Goal: Task Accomplishment & Management: Complete application form

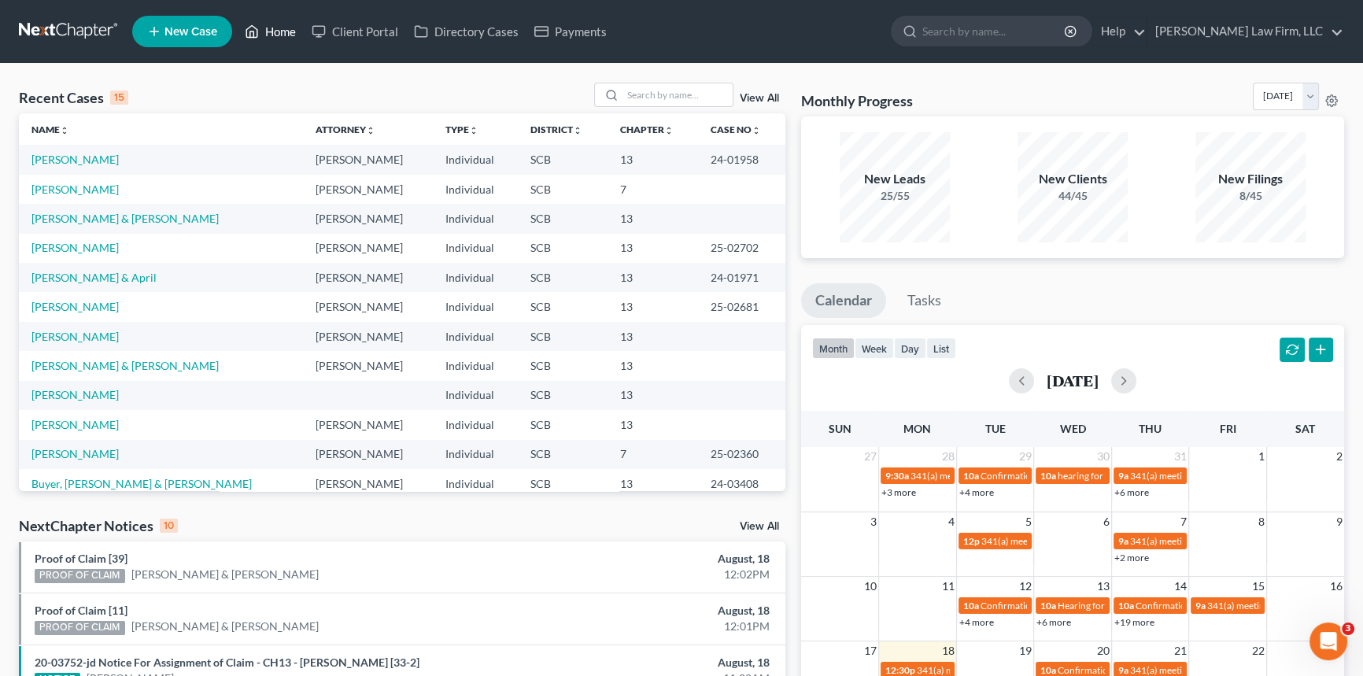
click at [276, 21] on link "Home" at bounding box center [270, 31] width 67 height 28
click at [282, 26] on link "Home" at bounding box center [270, 31] width 67 height 28
click at [633, 89] on input "search" at bounding box center [678, 94] width 110 height 23
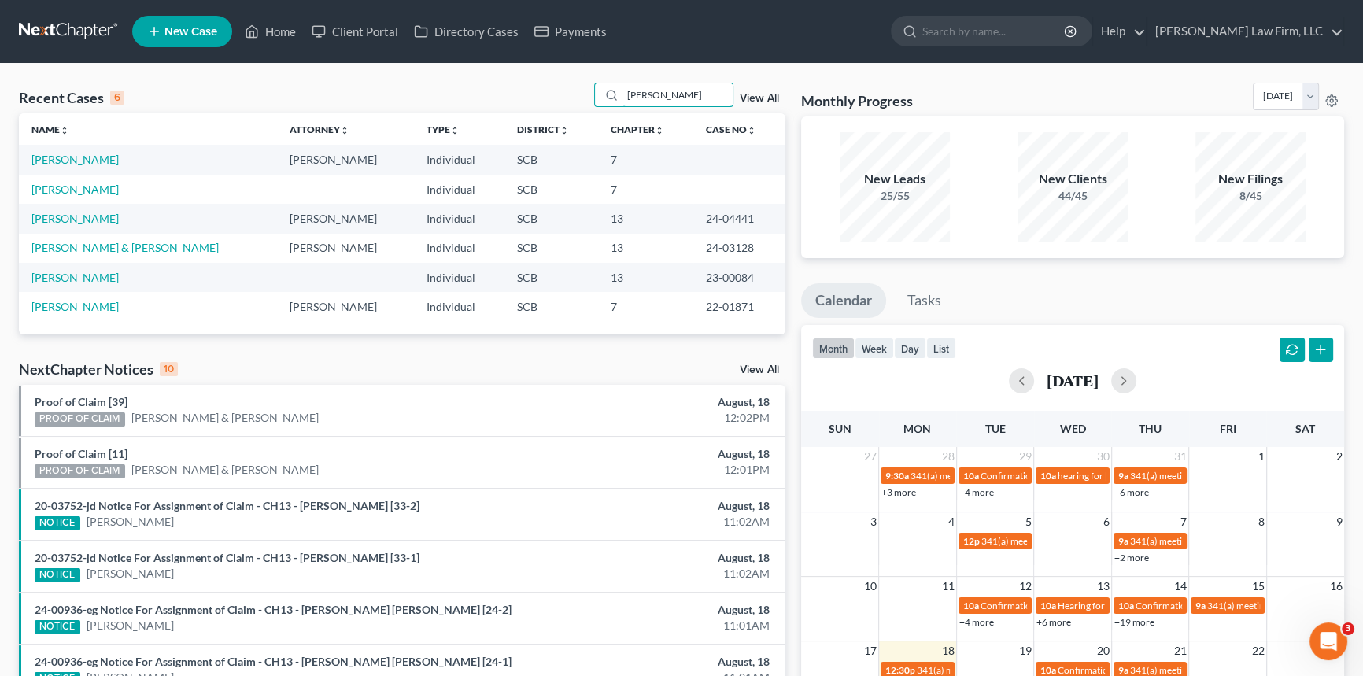
type input "[PERSON_NAME]"
click at [183, 28] on span "New Case" at bounding box center [191, 32] width 53 height 12
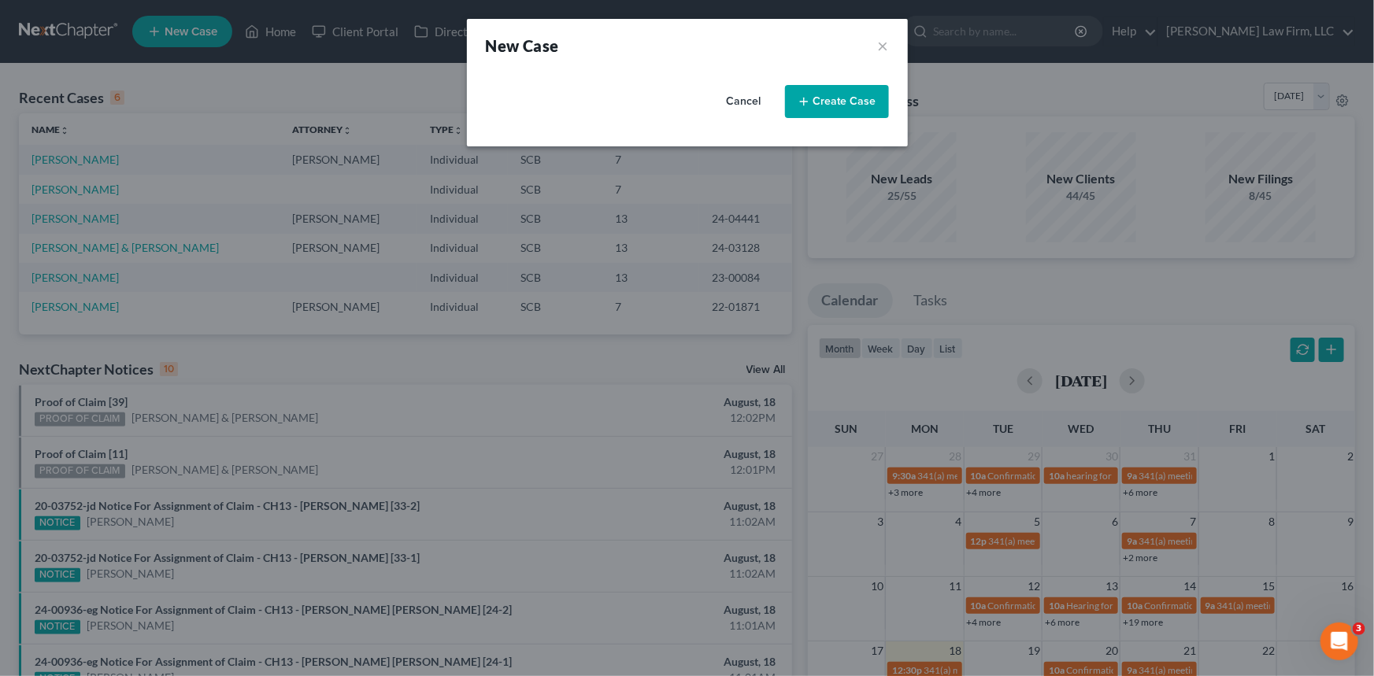
select select "72"
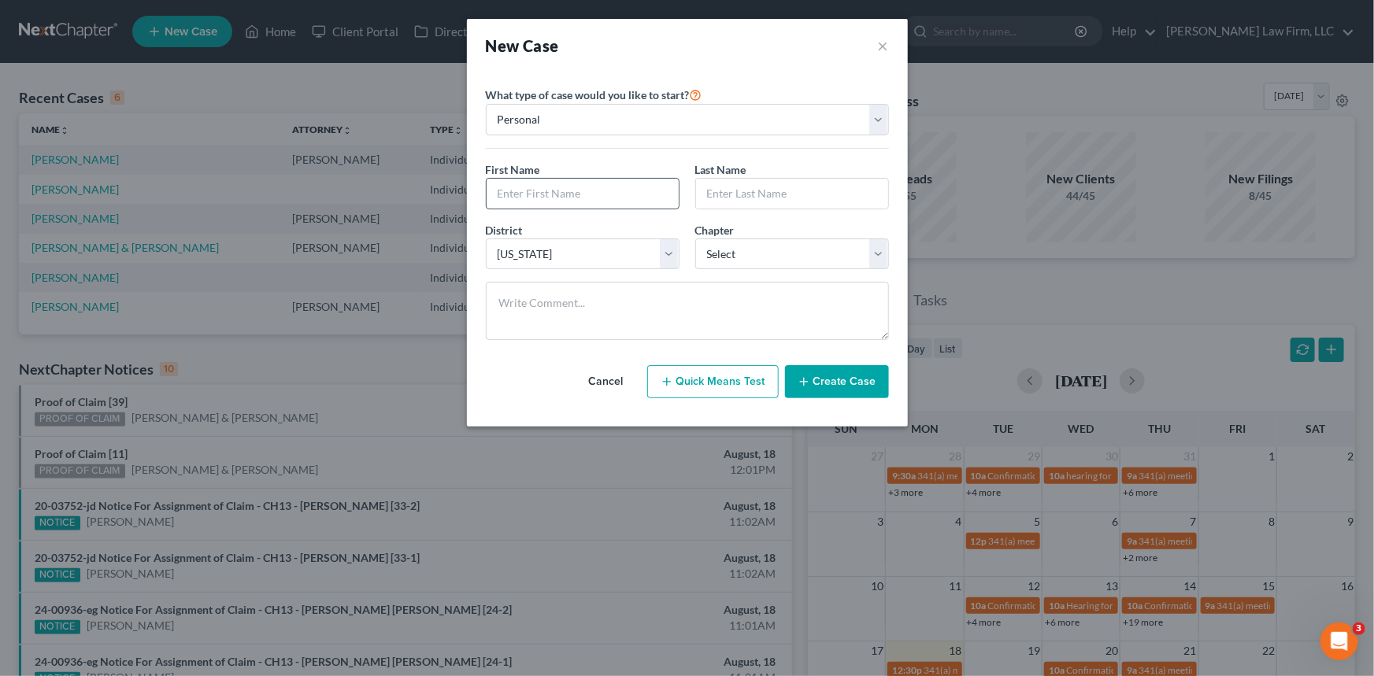
click at [501, 181] on input "text" at bounding box center [582, 194] width 192 height 30
type input "[PERSON_NAME]"
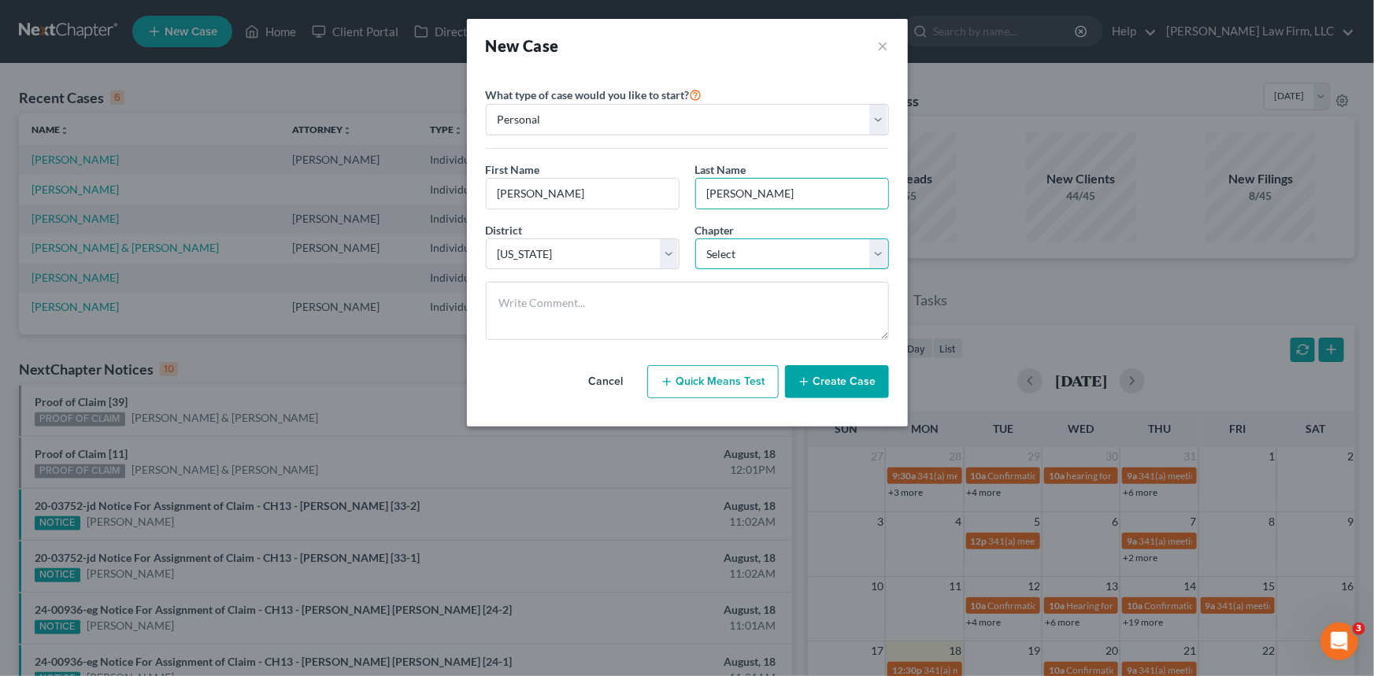
click at [880, 254] on select "Select 7 11 12 13" at bounding box center [792, 254] width 194 height 31
select select "3"
click at [695, 239] on select "Select 7 11 12 13" at bounding box center [792, 254] width 194 height 31
click at [847, 373] on button "Create Case" at bounding box center [837, 381] width 104 height 33
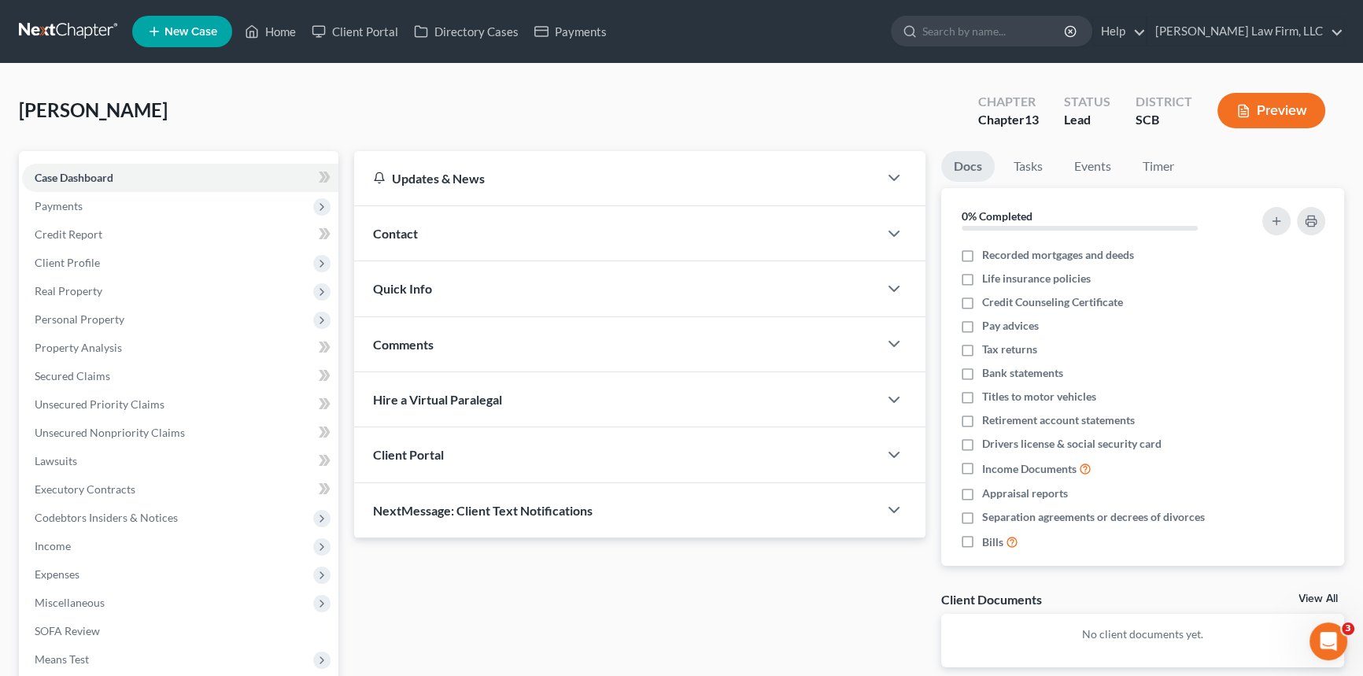
click at [392, 228] on span "Contact" at bounding box center [395, 233] width 45 height 15
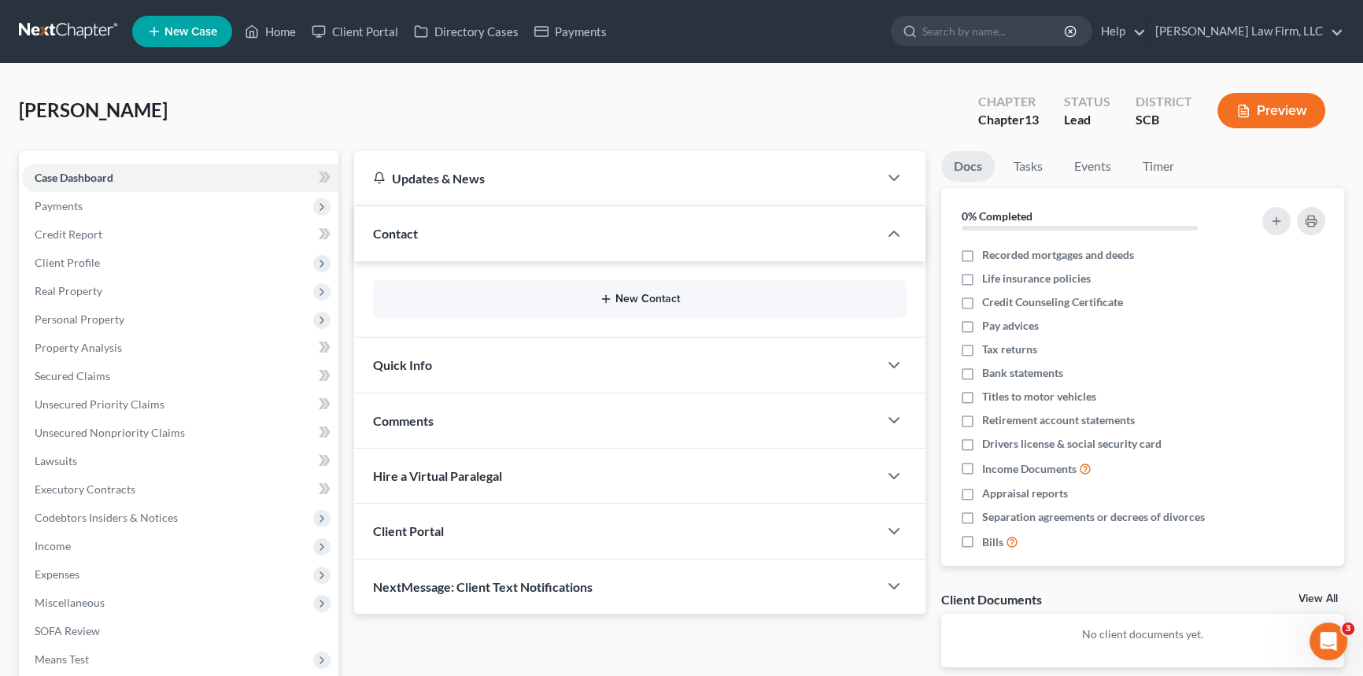
click at [636, 297] on button "New Contact" at bounding box center [640, 299] width 508 height 13
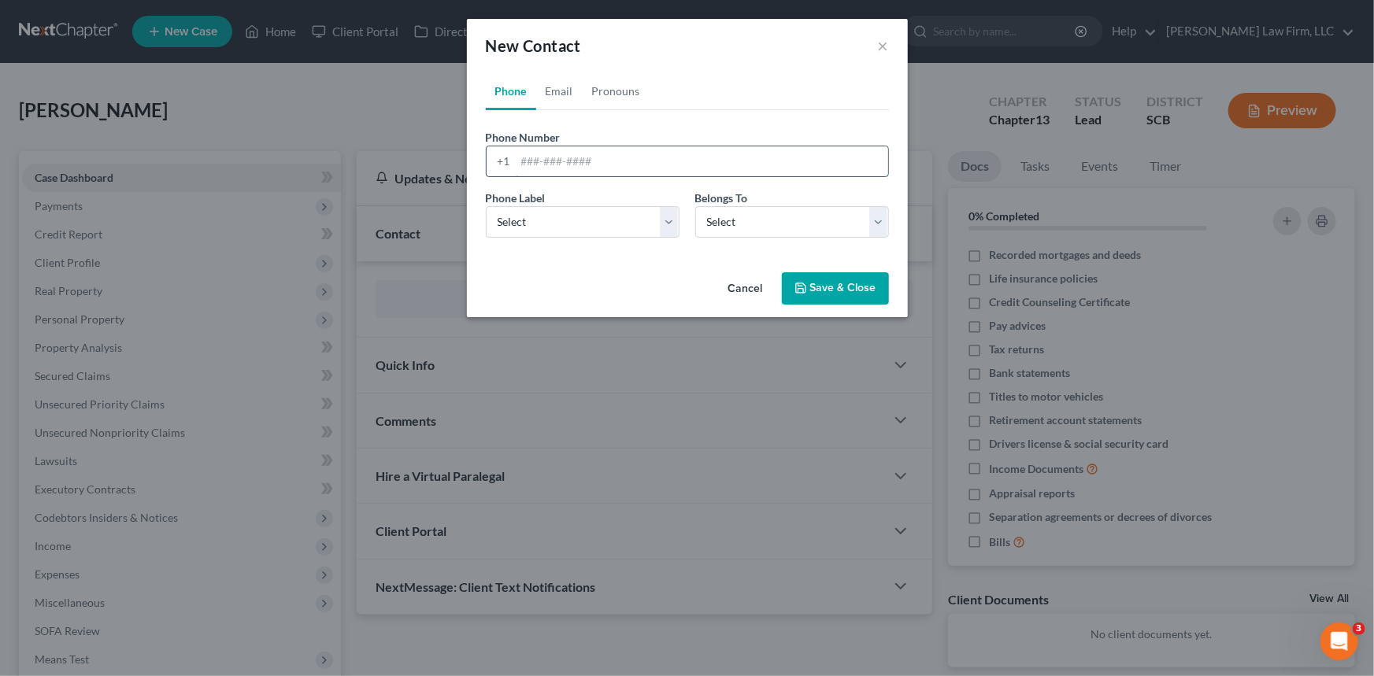
click at [523, 161] on input "tel" at bounding box center [702, 161] width 372 height 30
type input "[PHONE_NUMBER]"
click at [545, 206] on select "Select Mobile Home Work Other" at bounding box center [583, 221] width 194 height 31
select select "0"
click at [486, 206] on select "Select Mobile Home Work Other" at bounding box center [583, 221] width 194 height 31
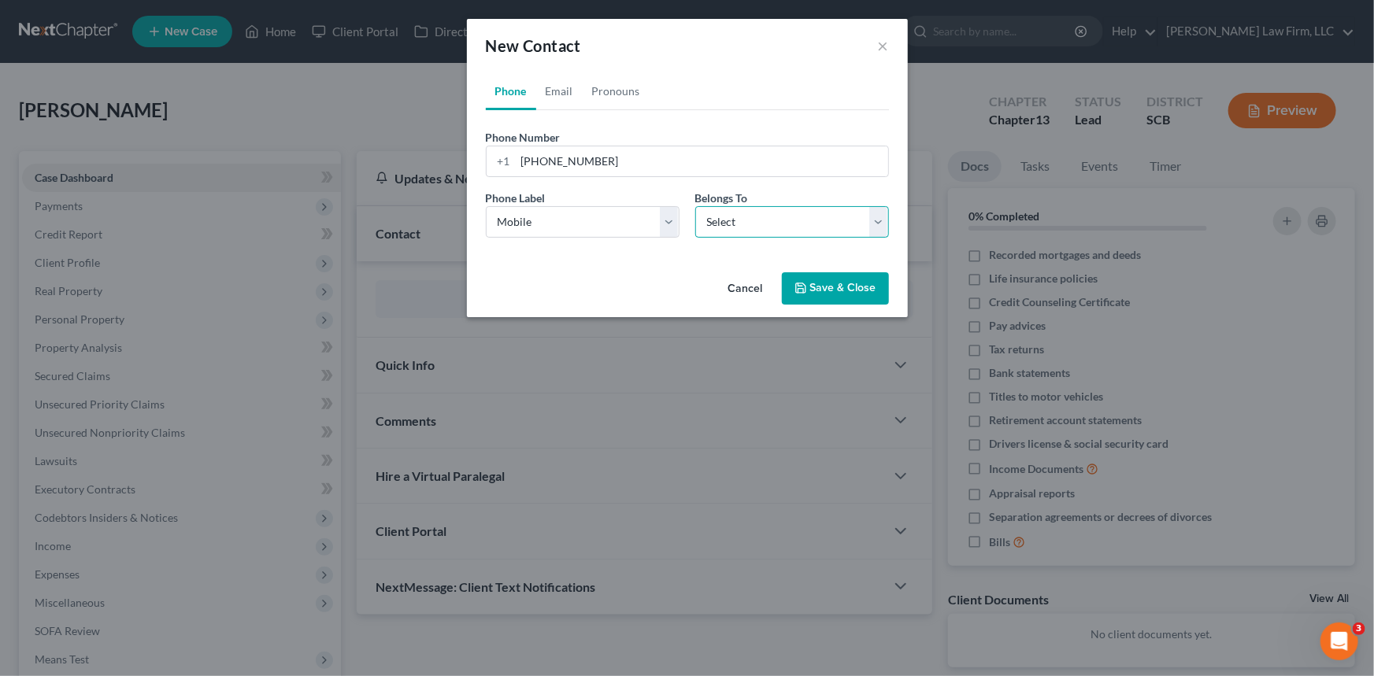
drag, startPoint x: 880, startPoint y: 222, endPoint x: 866, endPoint y: 227, distance: 14.9
click at [880, 222] on select "Select Client Other" at bounding box center [792, 221] width 194 height 31
select select "0"
click at [695, 206] on select "Select Client Other" at bounding box center [792, 221] width 194 height 31
click at [559, 80] on link "Email" at bounding box center [559, 91] width 46 height 38
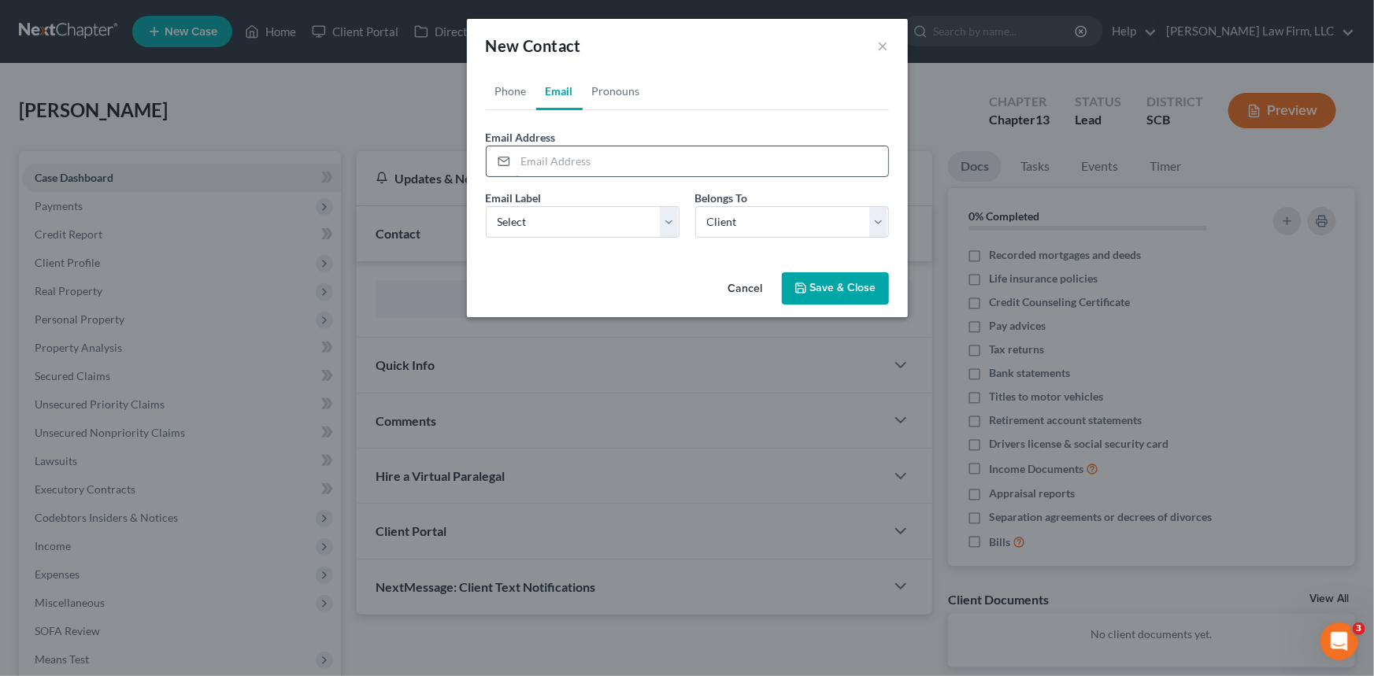
click at [521, 150] on input "email" at bounding box center [702, 161] width 372 height 30
type input "[EMAIL_ADDRESS][DOMAIN_NAME]"
click at [669, 220] on select "Select Home Work Other" at bounding box center [583, 221] width 194 height 31
select select "0"
click at [486, 206] on select "Select Home Work Other" at bounding box center [583, 221] width 194 height 31
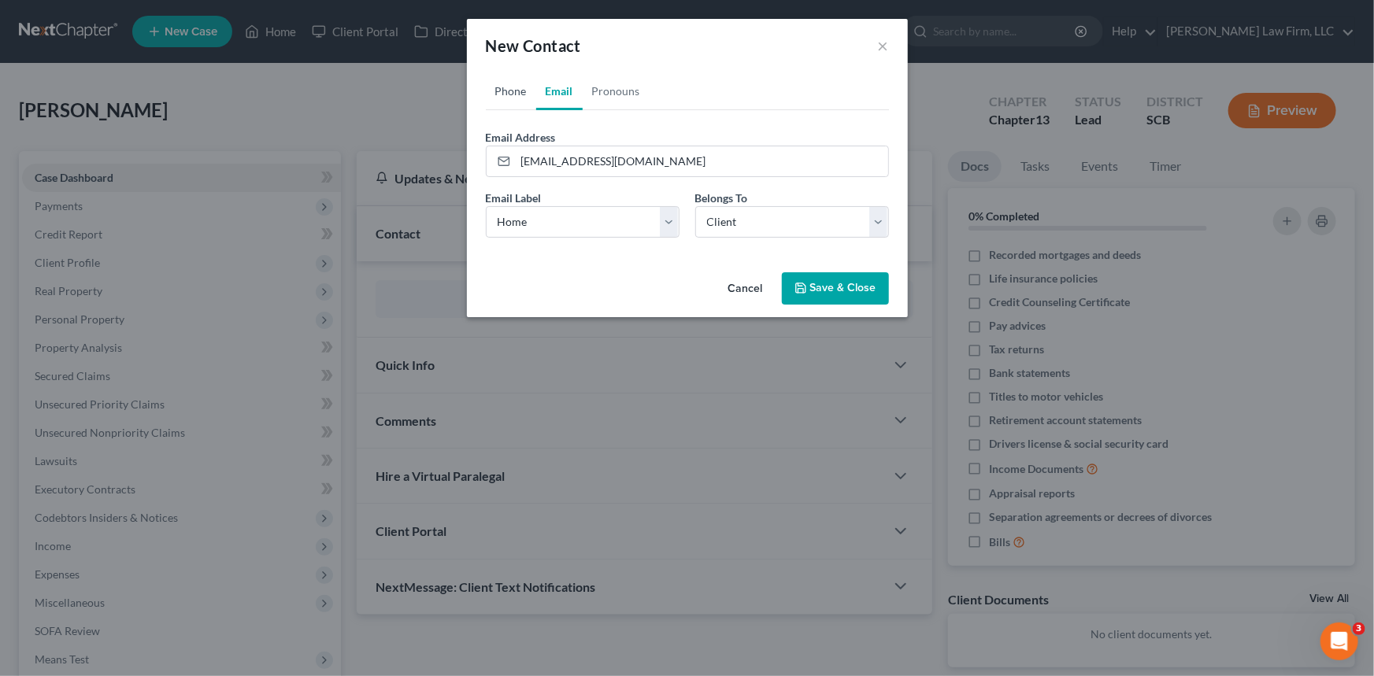
click at [519, 87] on link "Phone" at bounding box center [511, 91] width 50 height 38
click at [837, 283] on button "Save & Close" at bounding box center [835, 288] width 107 height 33
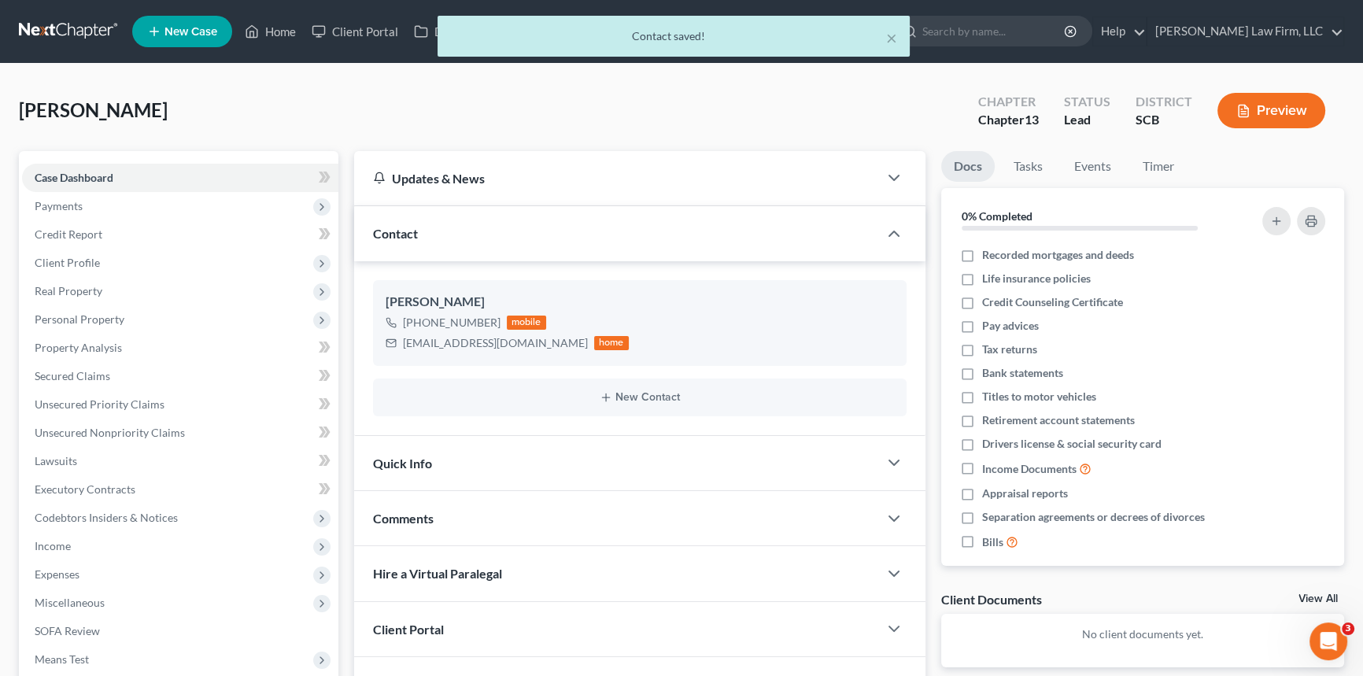
click at [409, 452] on div "Quick Info" at bounding box center [616, 463] width 524 height 54
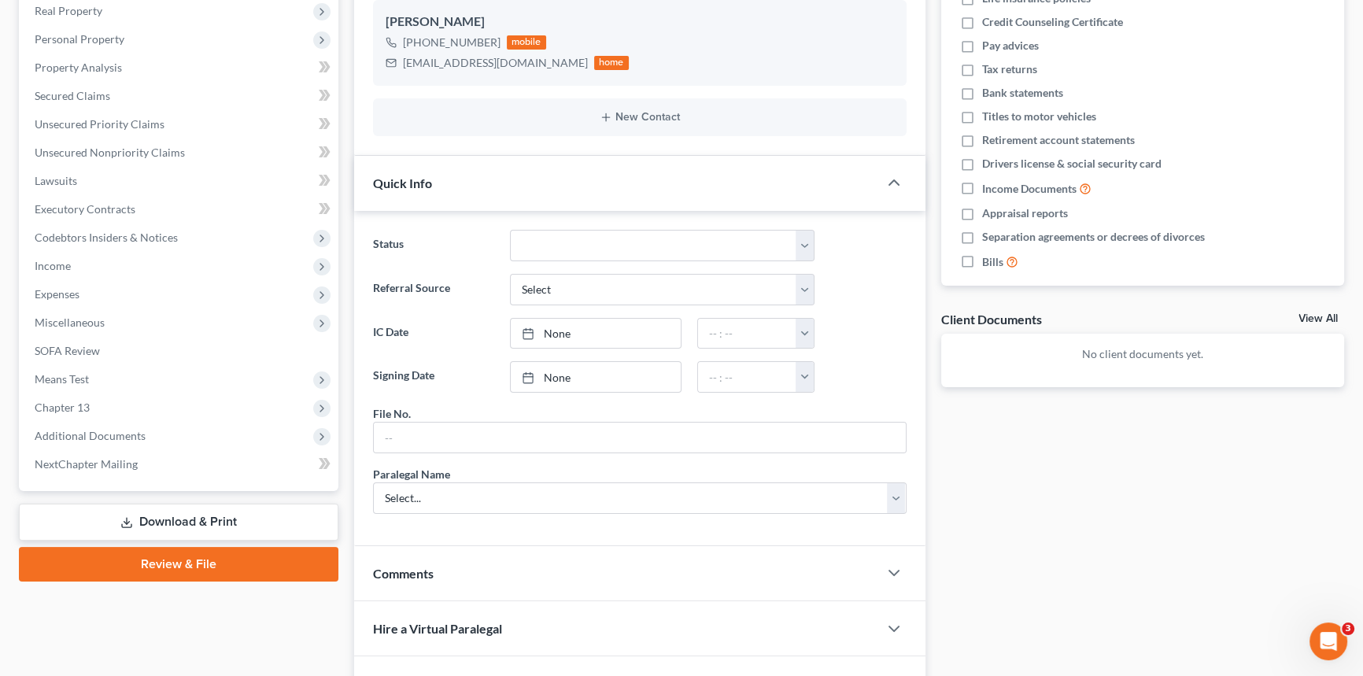
scroll to position [286, 0]
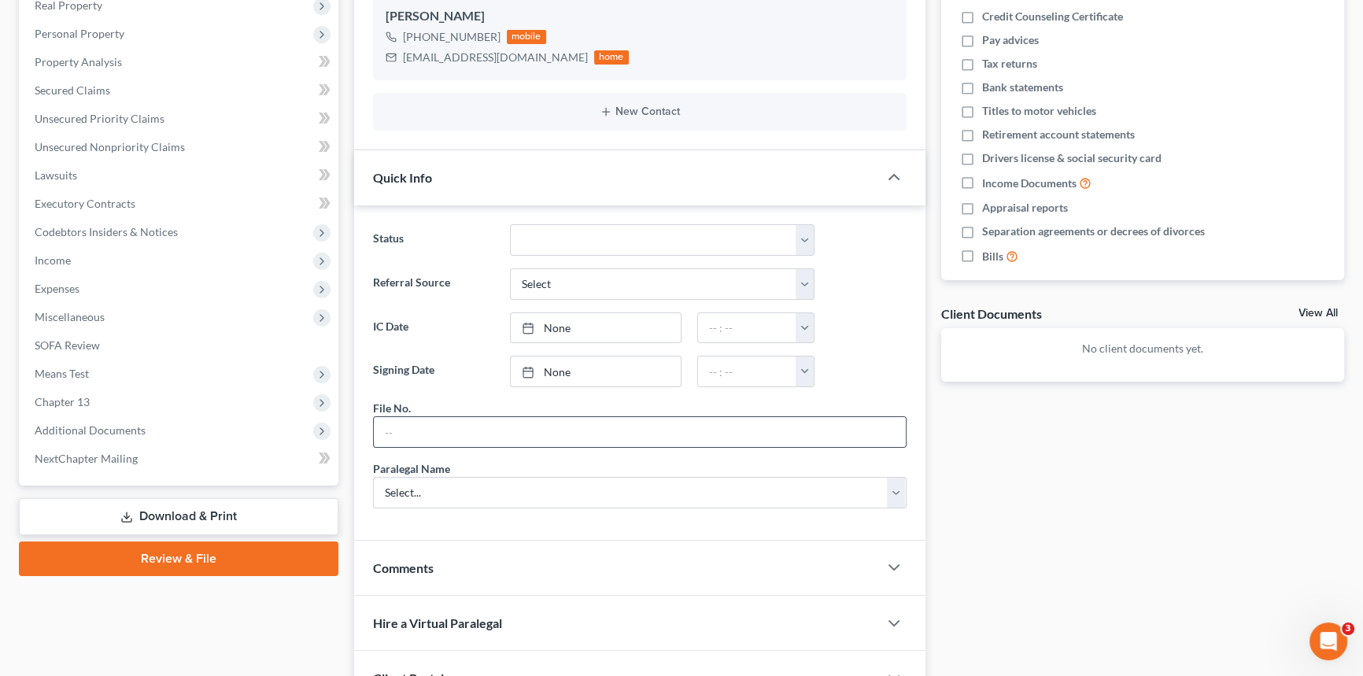
click at [403, 428] on input "text" at bounding box center [640, 432] width 532 height 30
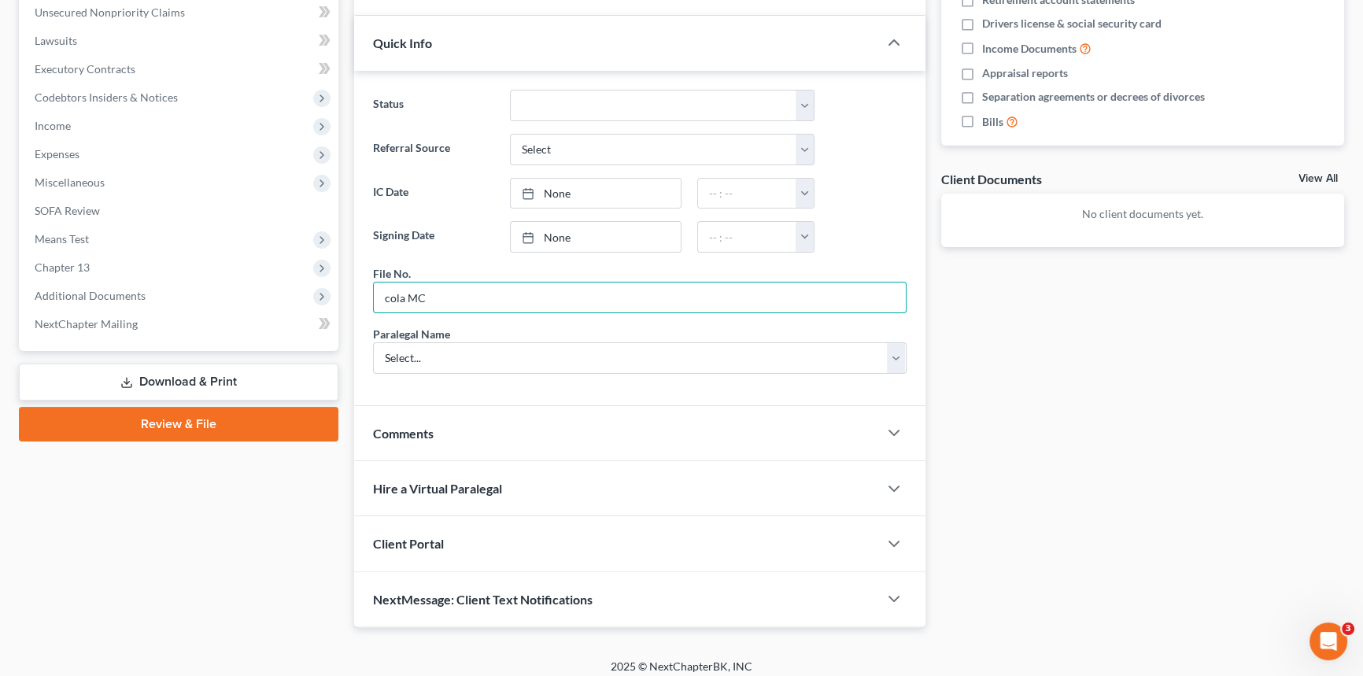
scroll to position [428, 0]
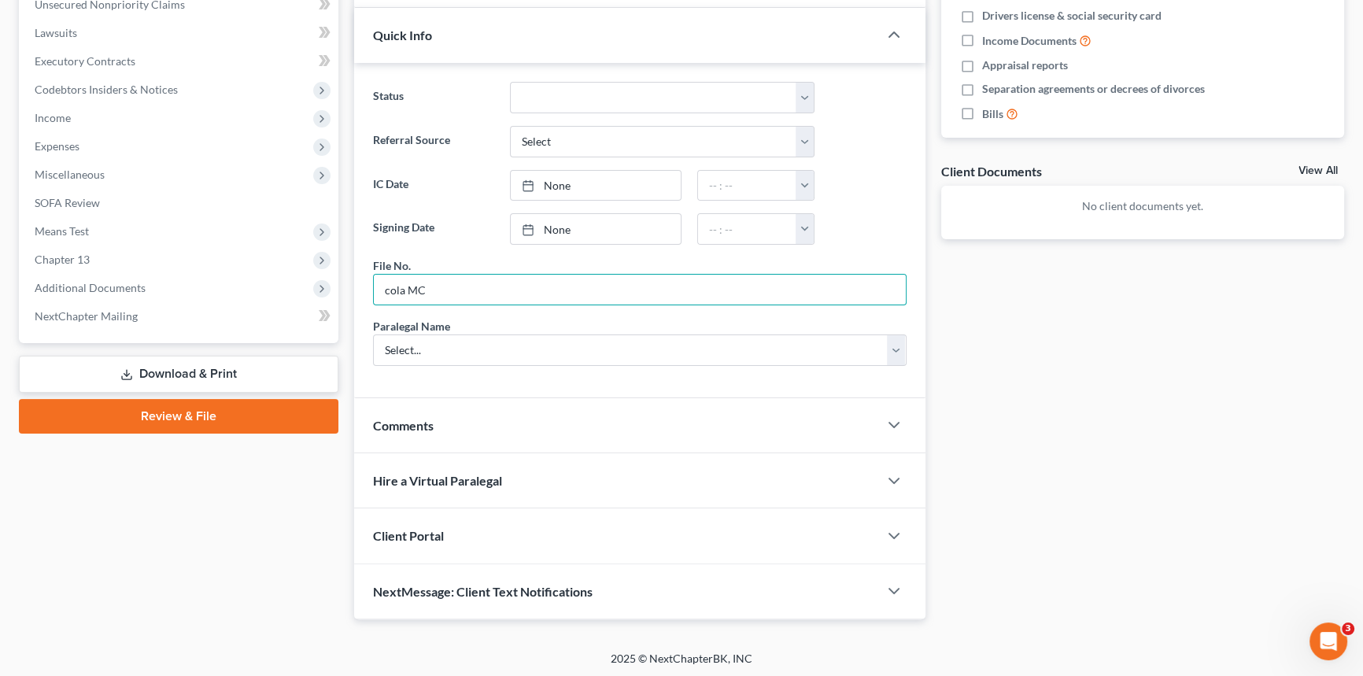
type input "cola MC"
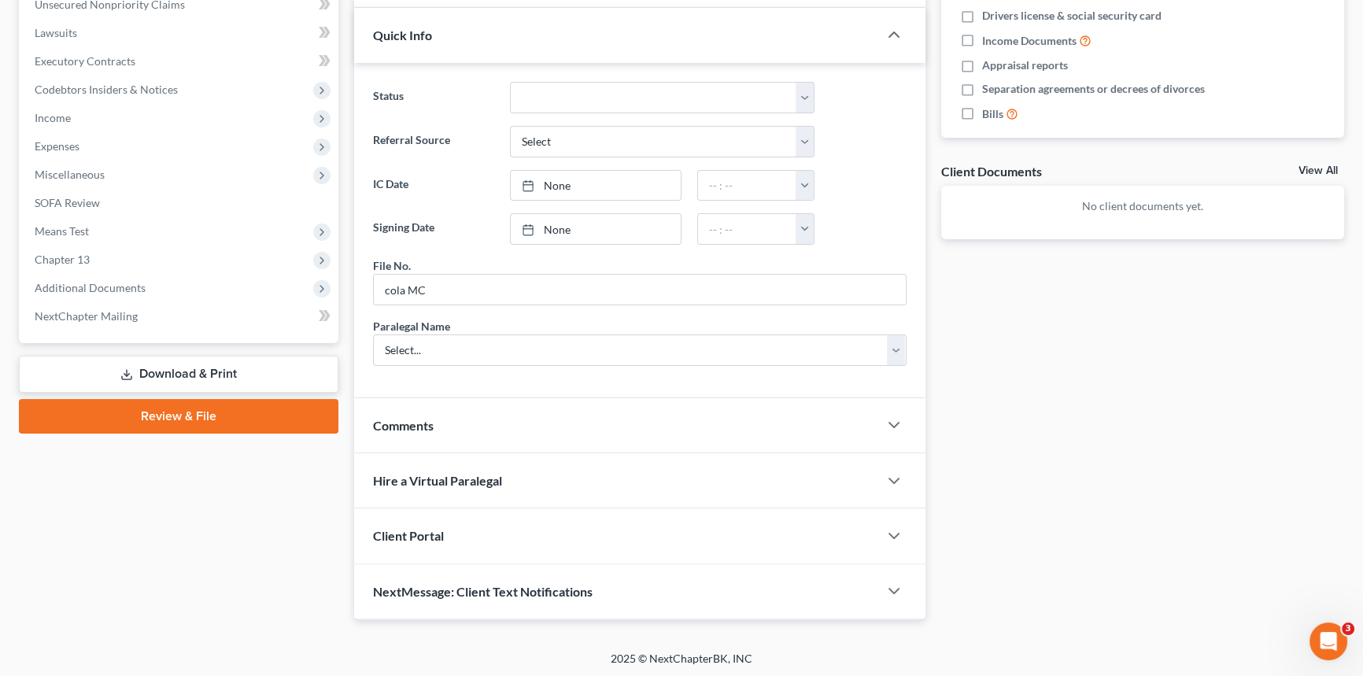
click at [401, 528] on span "Client Portal" at bounding box center [408, 535] width 71 height 15
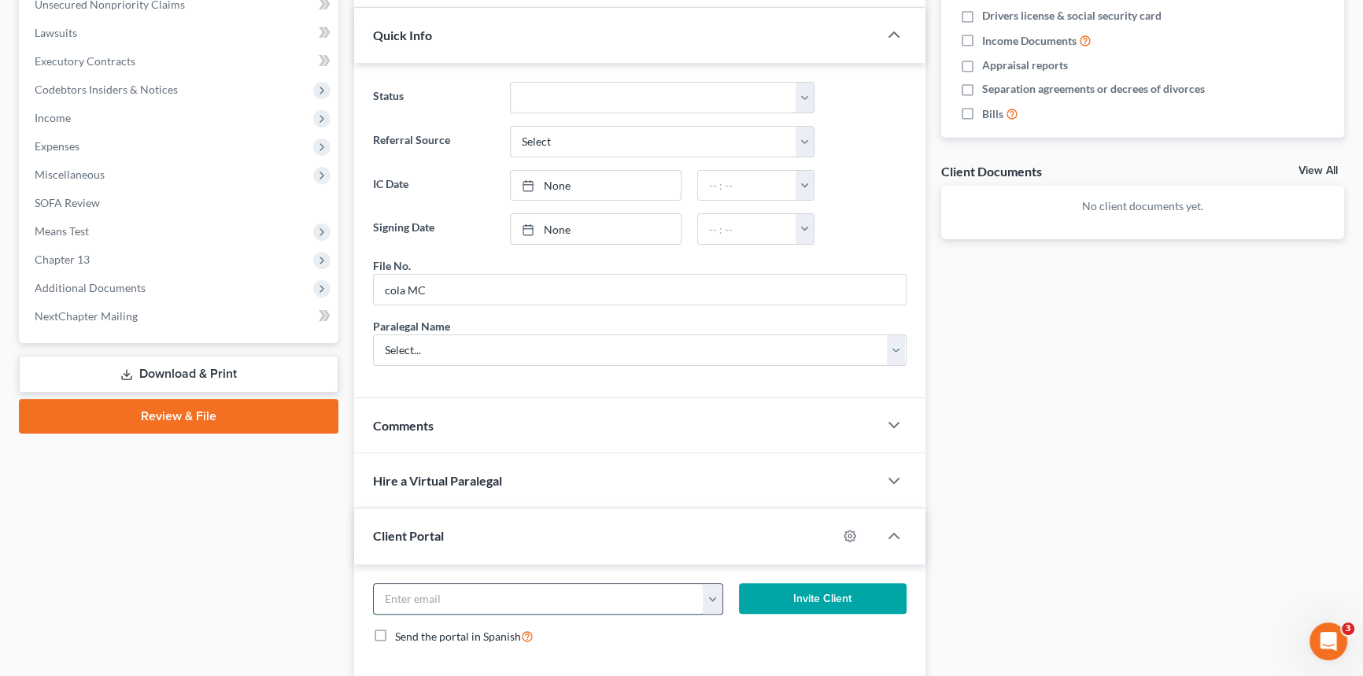
click at [405, 594] on input "email" at bounding box center [539, 599] width 330 height 30
type input "[EMAIL_ADDRESS][DOMAIN_NAME]"
click at [838, 589] on button "Invite Client" at bounding box center [823, 598] width 168 height 31
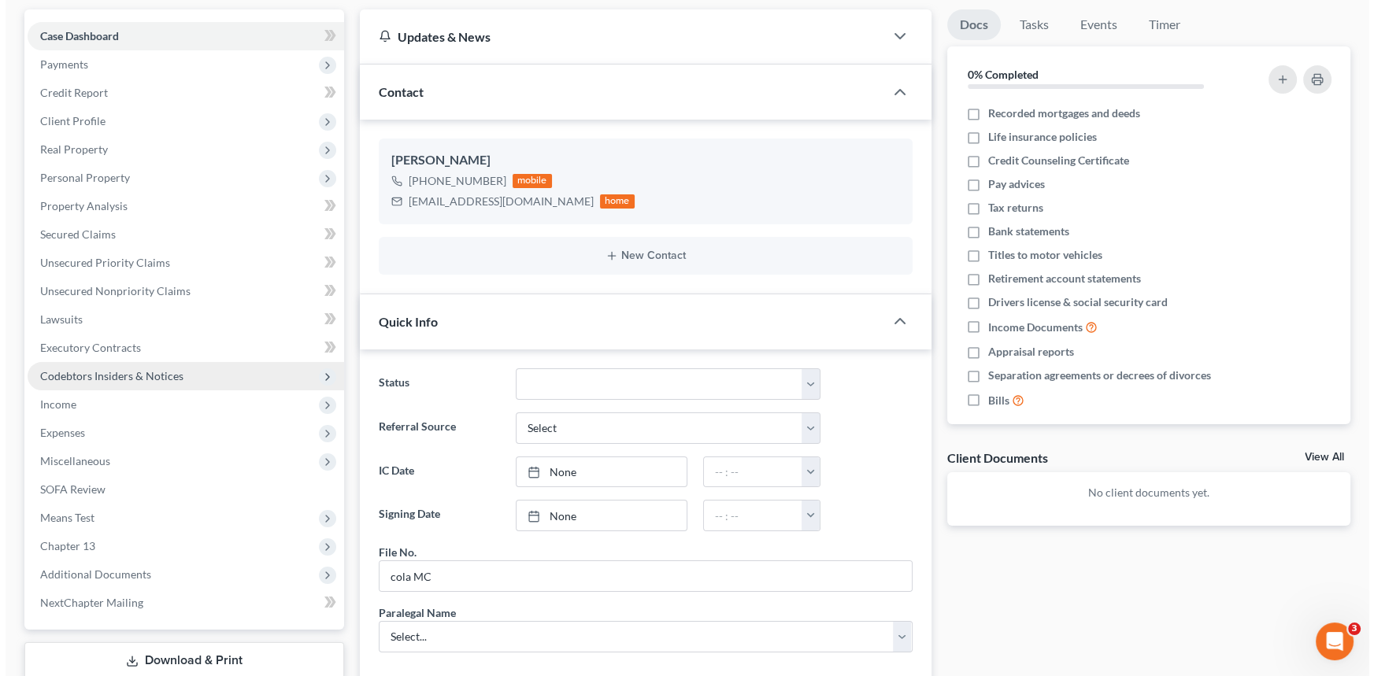
scroll to position [0, 0]
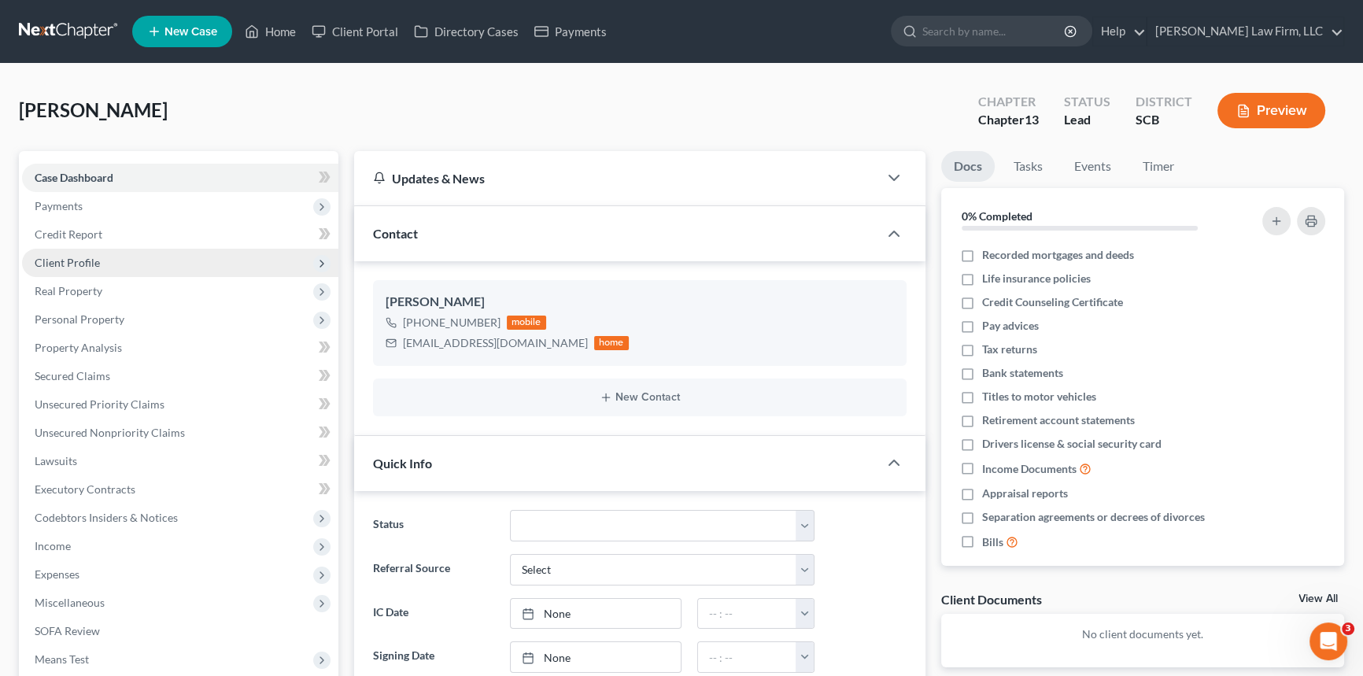
click at [63, 257] on span "Client Profile" at bounding box center [67, 262] width 65 height 13
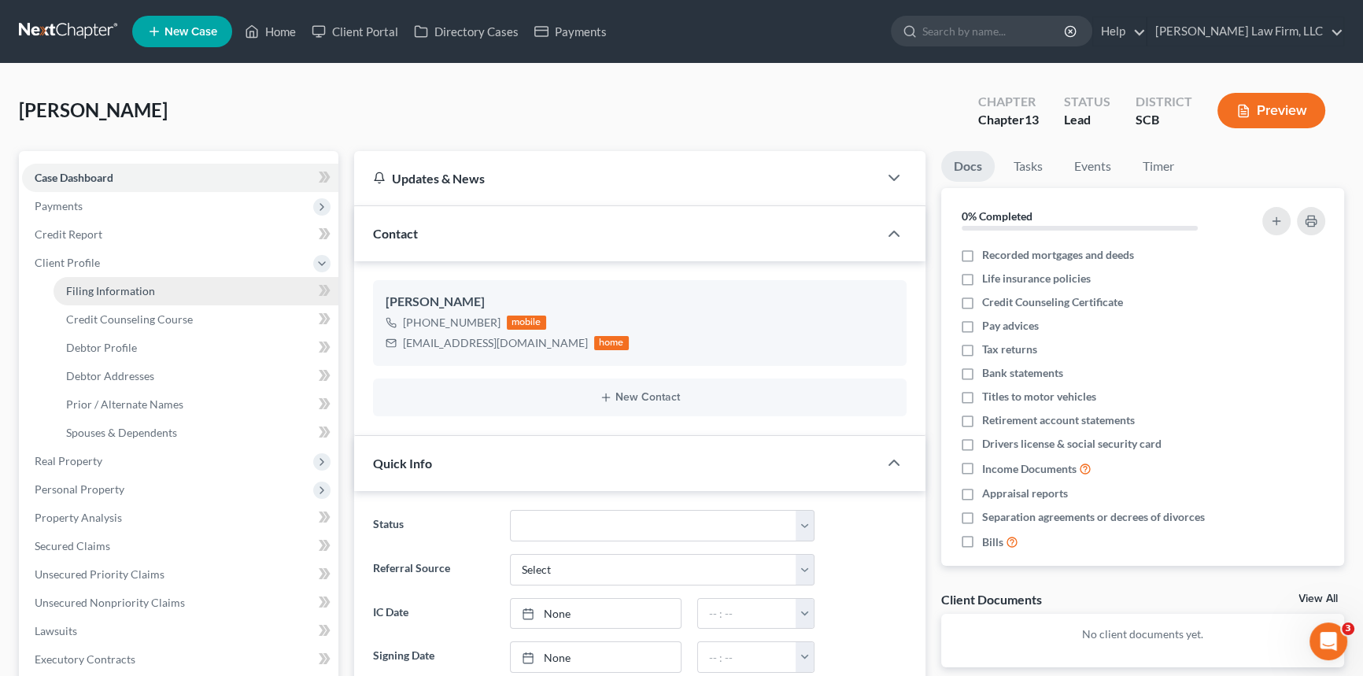
click at [101, 288] on span "Filing Information" at bounding box center [110, 290] width 89 height 13
select select "1"
select select "0"
select select "3"
select select "72"
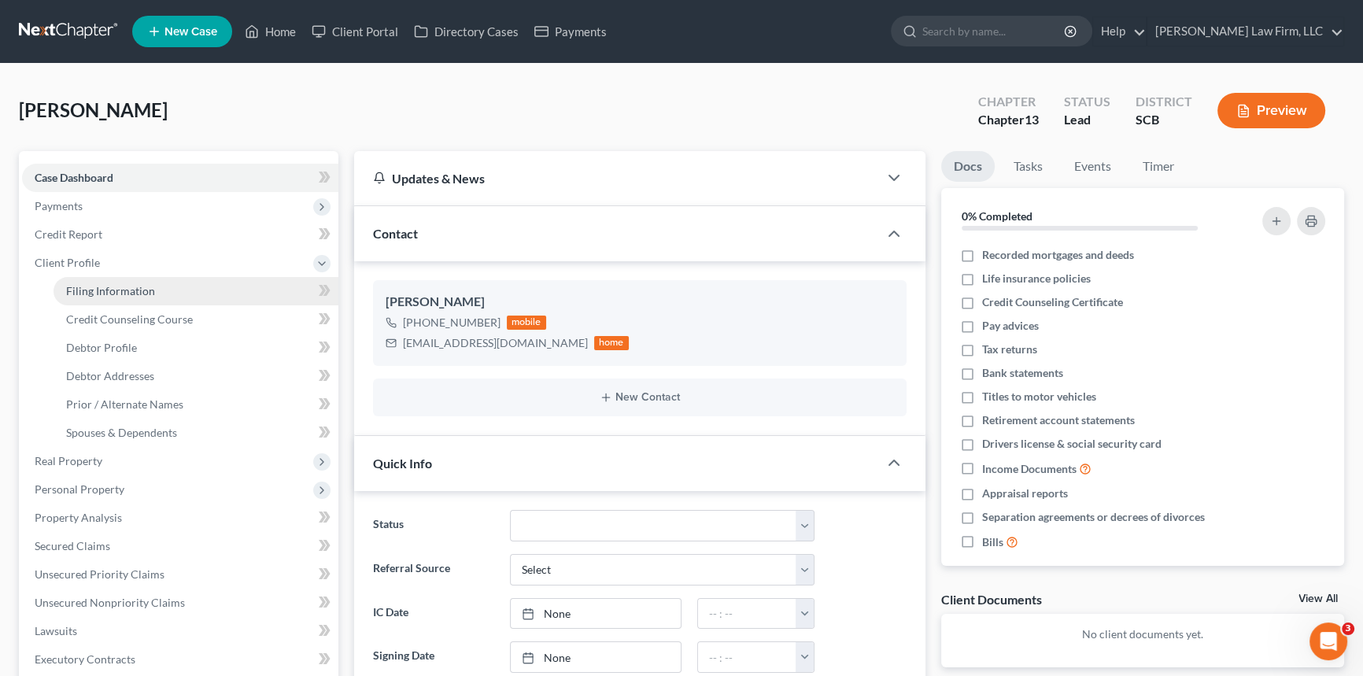
select select "42"
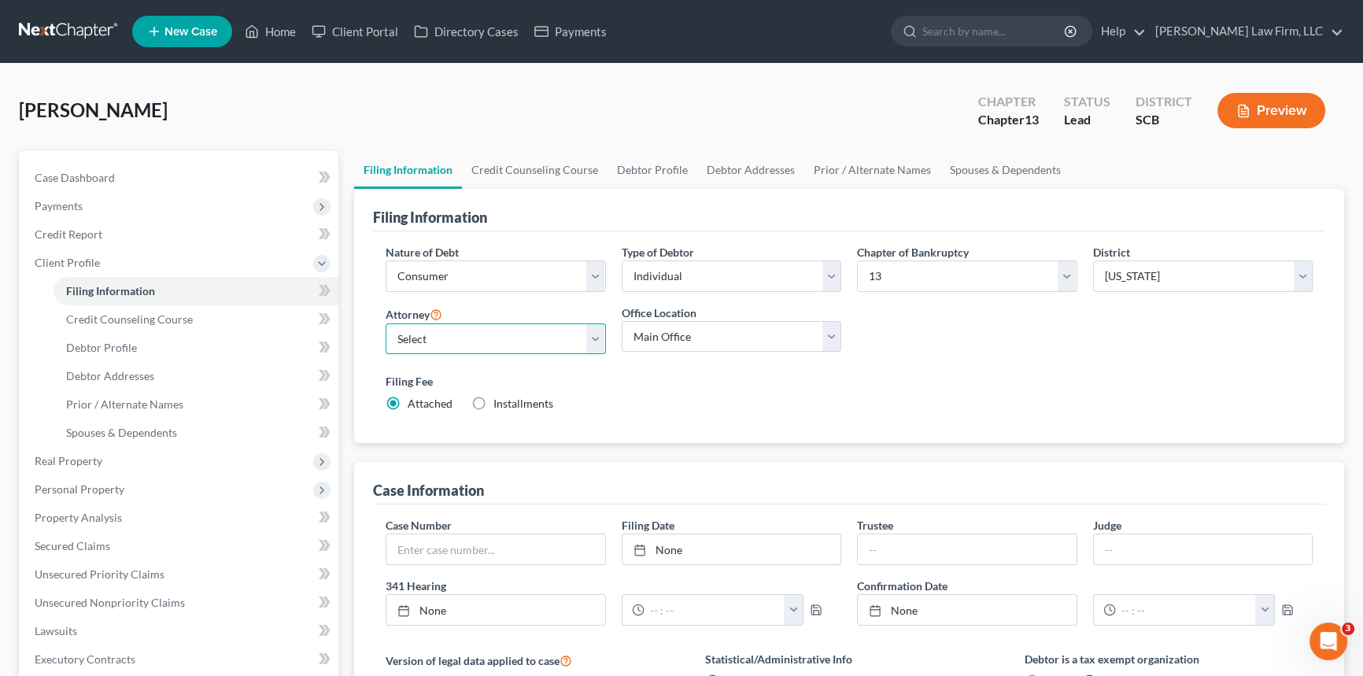
click at [596, 339] on select "Select [PERSON_NAME] - SCB [PERSON_NAME] - SCB" at bounding box center [496, 339] width 220 height 31
select select "0"
click at [386, 324] on select "Select [PERSON_NAME] - SCB [PERSON_NAME] - SCB" at bounding box center [496, 339] width 220 height 31
click at [94, 338] on link "Debtor Profile" at bounding box center [196, 348] width 285 height 28
select select "0"
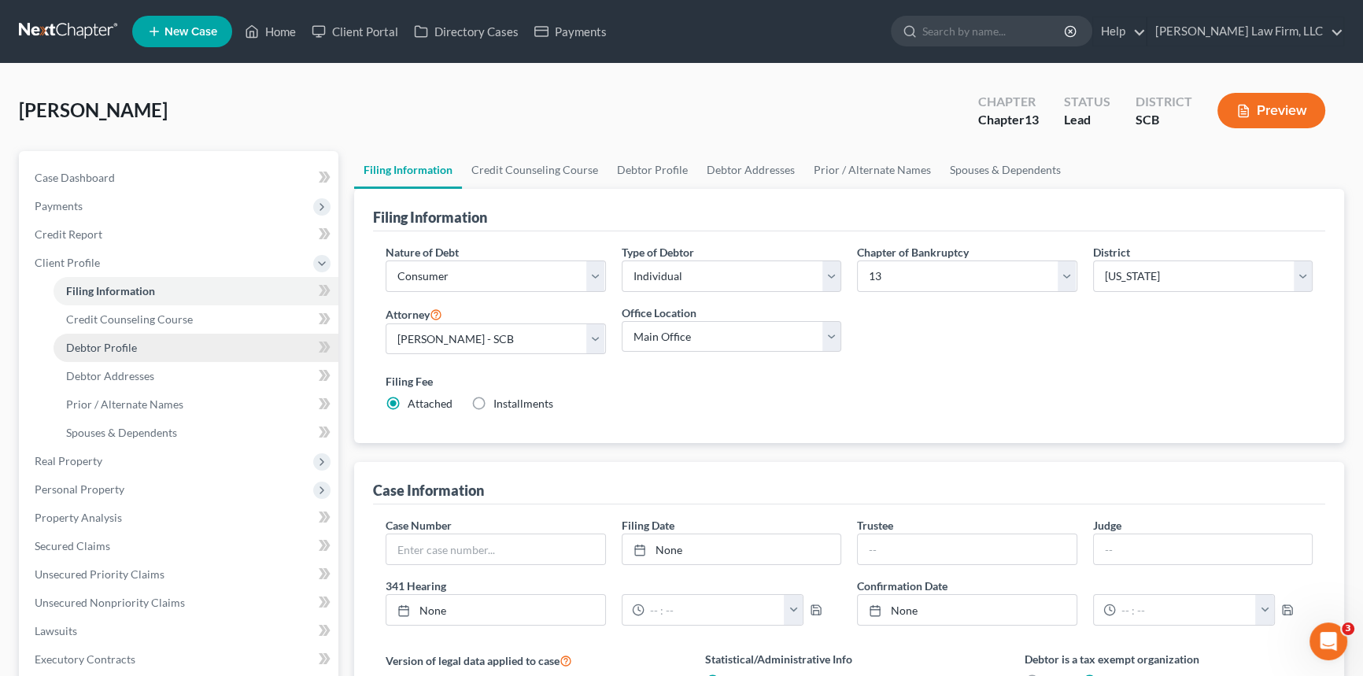
select select "0"
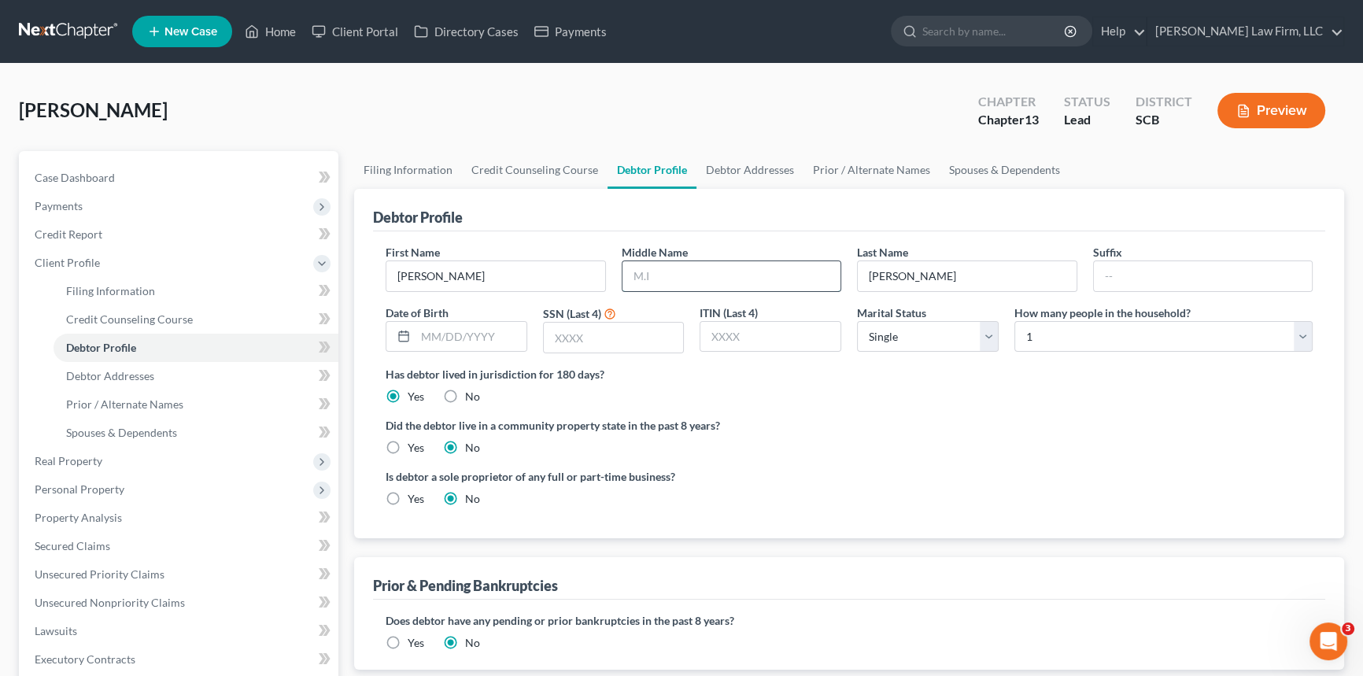
click at [673, 268] on input "text" at bounding box center [732, 276] width 219 height 30
drag, startPoint x: 103, startPoint y: 373, endPoint x: 246, endPoint y: 353, distance: 144.6
click at [103, 373] on span "Debtor Addresses" at bounding box center [110, 375] width 88 height 13
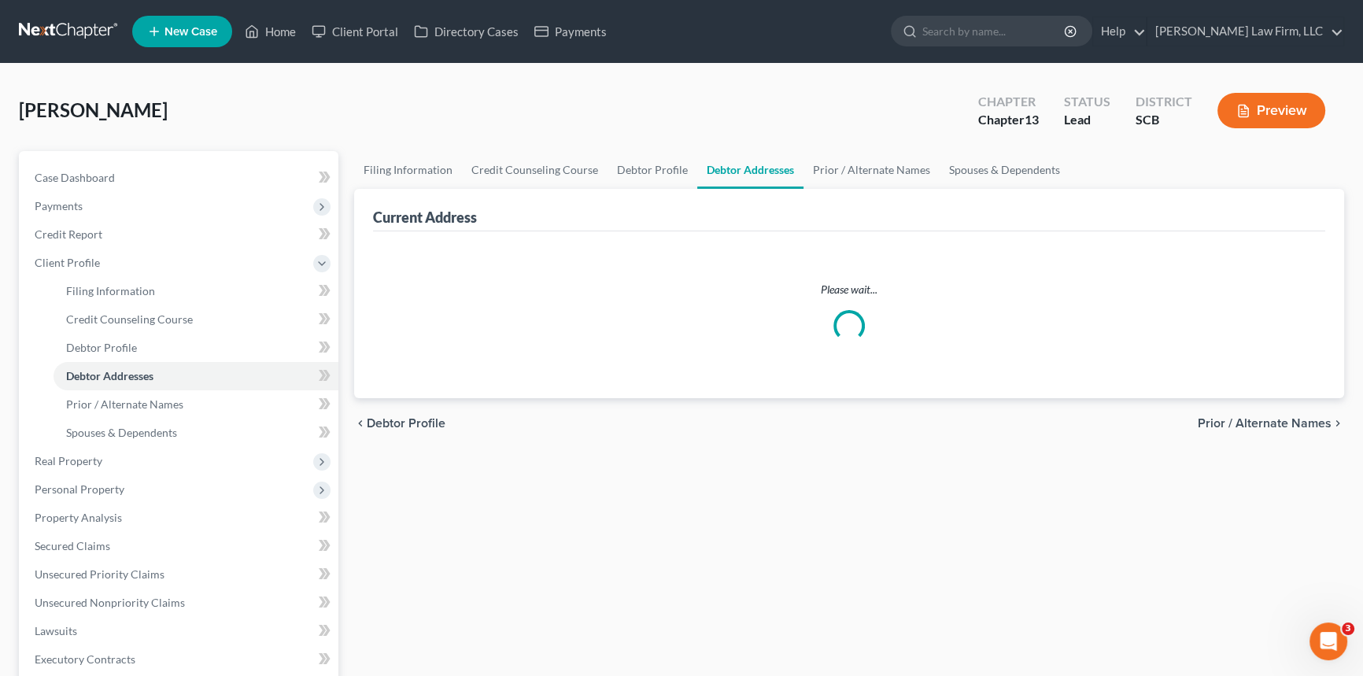
select select "0"
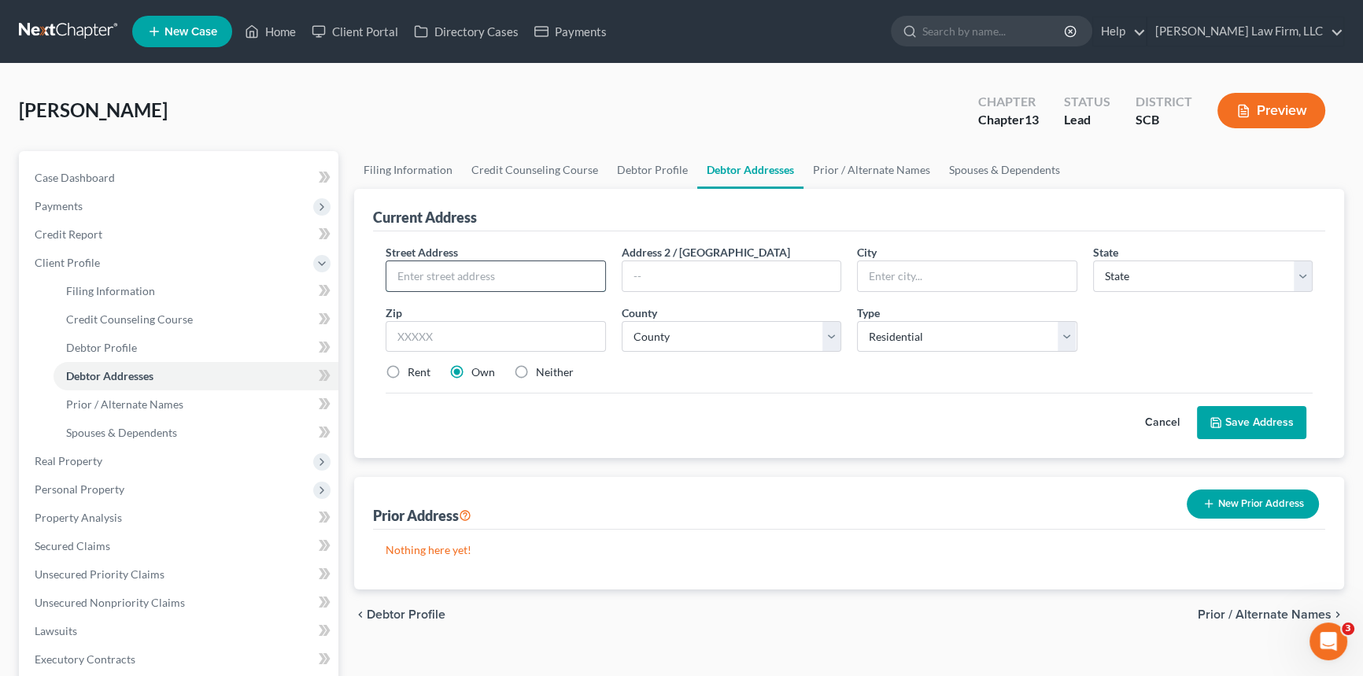
click at [424, 279] on input "text" at bounding box center [495, 276] width 219 height 30
drag, startPoint x: 424, startPoint y: 279, endPoint x: 1250, endPoint y: 344, distance: 828.2
click at [770, 313] on div "Street Address * [STREET_ADDRESS] Address [GEOGRAPHIC_DATA] * State * State [US…" at bounding box center [849, 319] width 943 height 150
click at [427, 275] on input "[STREET_ADDRESS]" at bounding box center [495, 276] width 219 height 30
type input "[STREET_ADDRESS]"
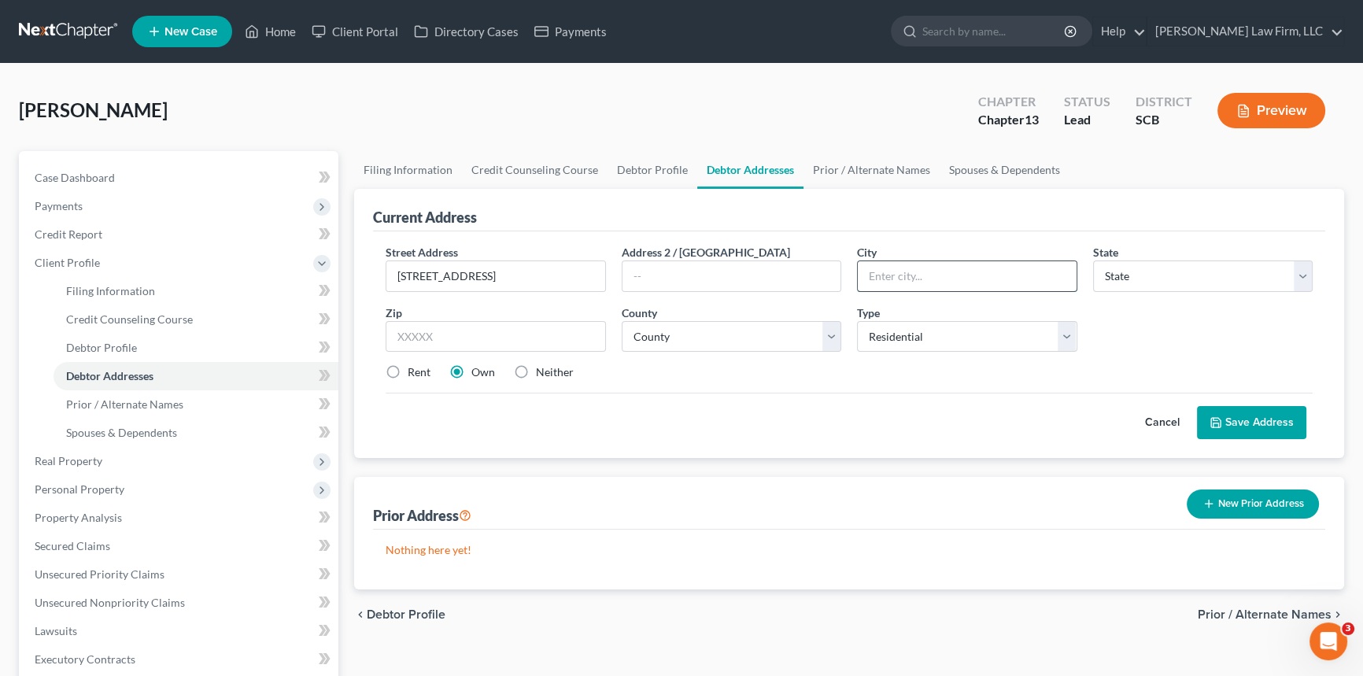
click at [905, 272] on input "text" at bounding box center [967, 276] width 219 height 30
type input "Orangeburg"
select select "42"
click at [420, 327] on input "text" at bounding box center [496, 336] width 220 height 31
type input "29115"
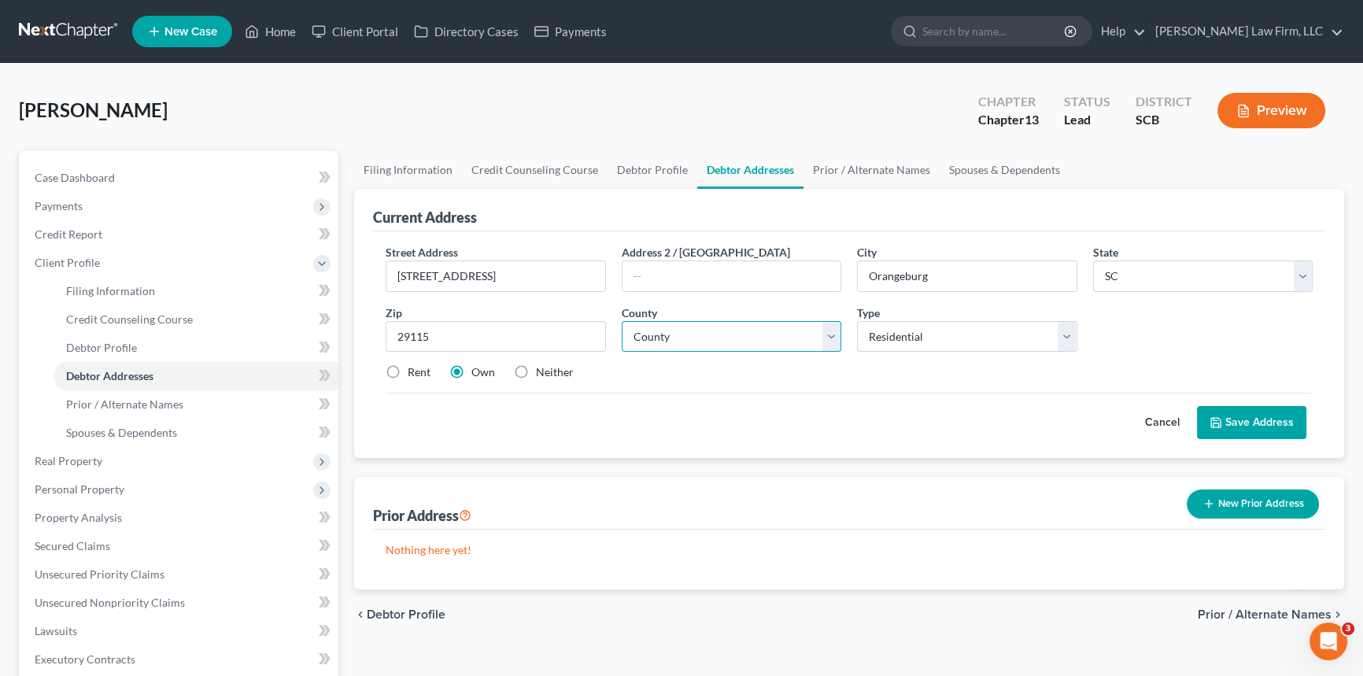
click at [649, 332] on select "County [GEOGRAPHIC_DATA] [GEOGRAPHIC_DATA] [GEOGRAPHIC_DATA] [GEOGRAPHIC_DATA] …" at bounding box center [732, 336] width 220 height 31
select select "37"
click at [622, 321] on select "County [GEOGRAPHIC_DATA] [GEOGRAPHIC_DATA] [GEOGRAPHIC_DATA] [GEOGRAPHIC_DATA] …" at bounding box center [732, 336] width 220 height 31
drag, startPoint x: 1252, startPoint y: 416, endPoint x: 1244, endPoint y: 409, distance: 10.7
click at [1254, 416] on button "Save Address" at bounding box center [1251, 422] width 109 height 33
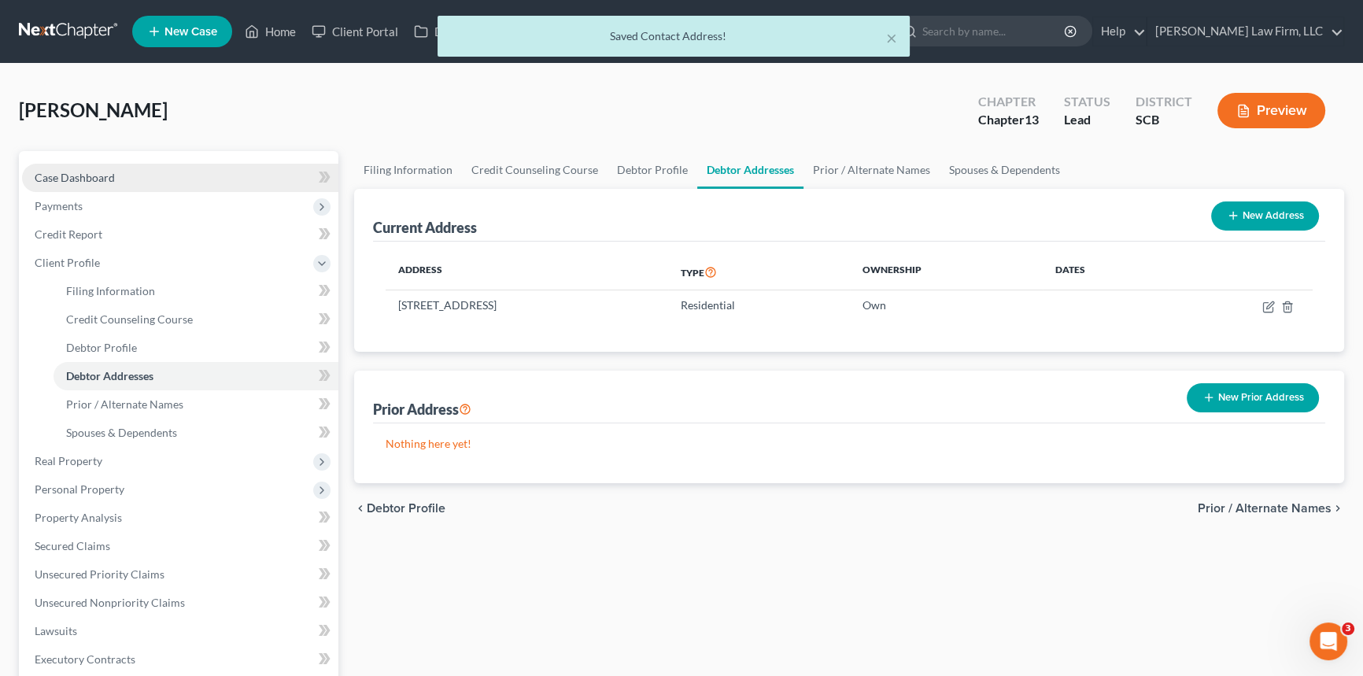
click at [82, 171] on span "Case Dashboard" at bounding box center [75, 177] width 80 height 13
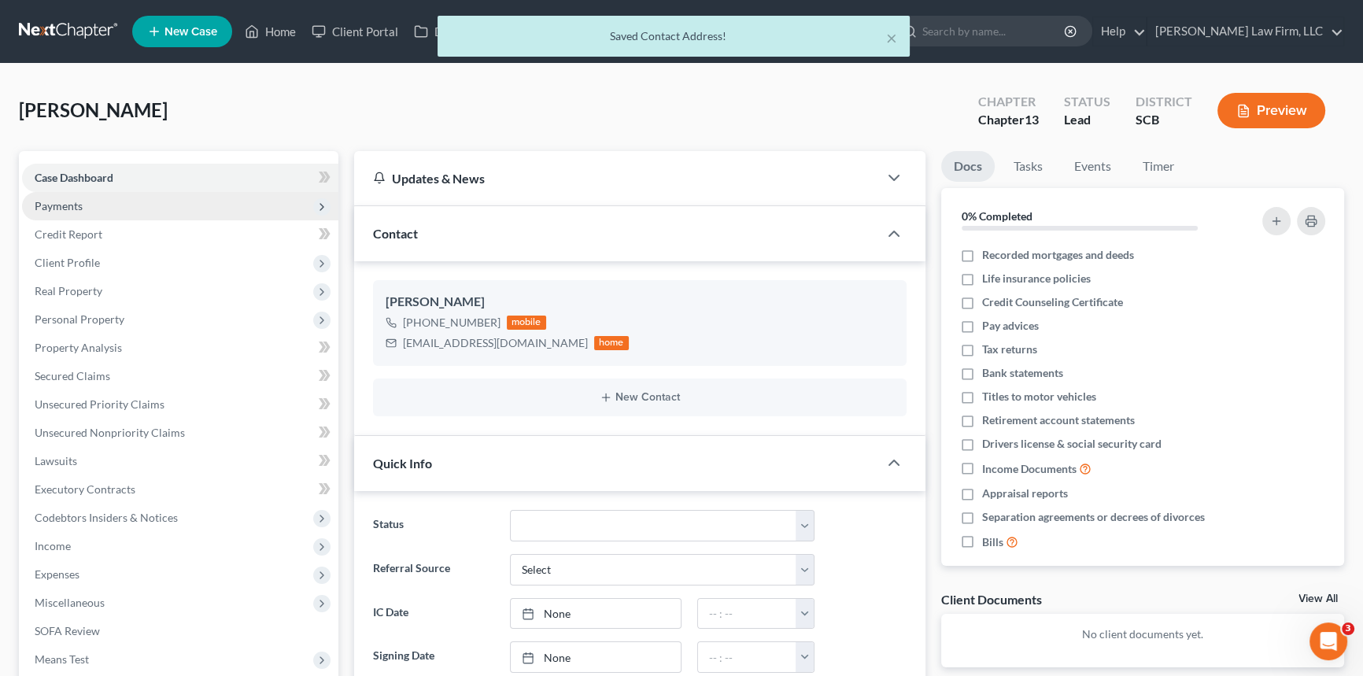
click at [48, 203] on span "Payments" at bounding box center [59, 205] width 48 height 13
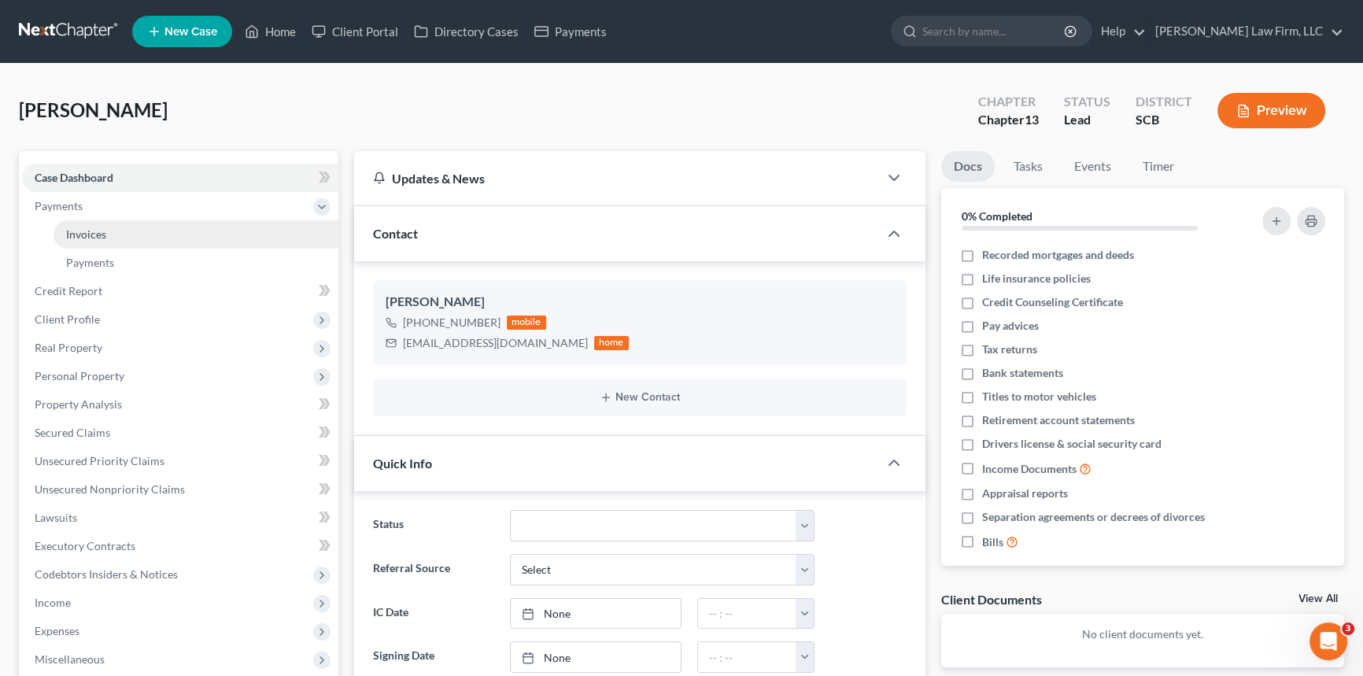
click at [80, 228] on span "Invoices" at bounding box center [86, 233] width 40 height 13
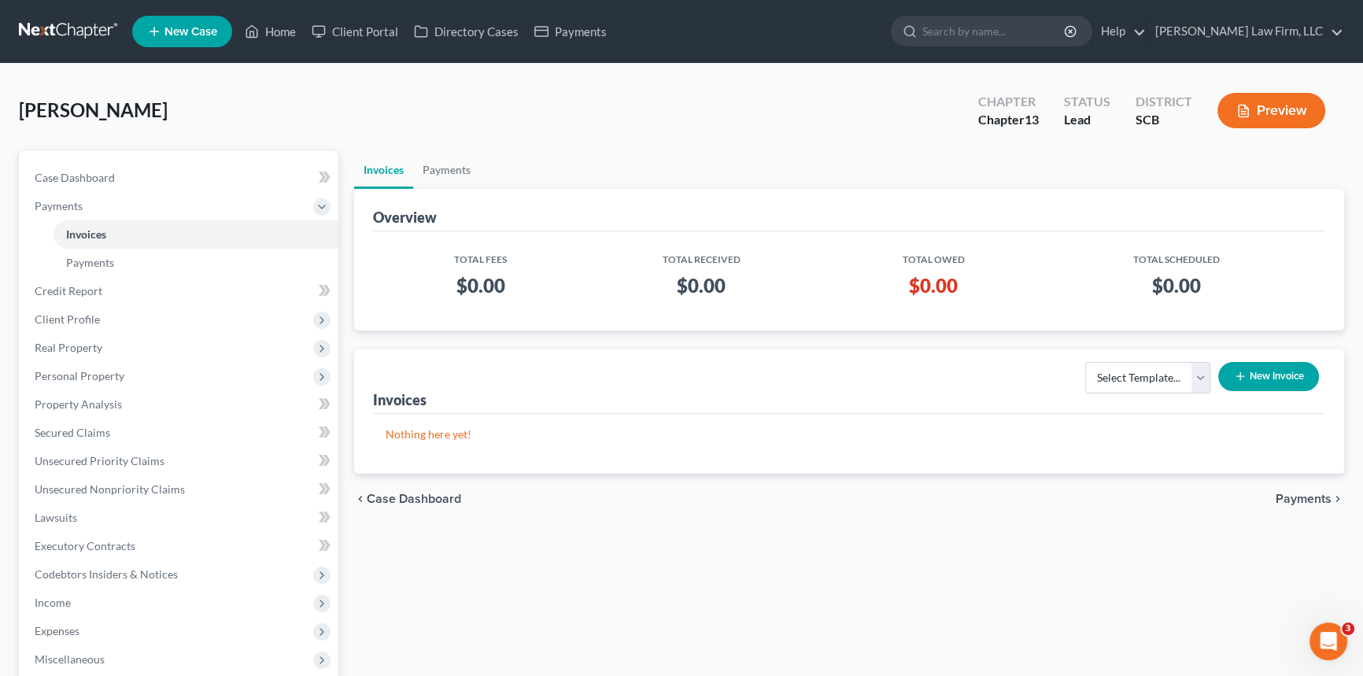
click at [1270, 362] on button "New Invoice" at bounding box center [1268, 376] width 101 height 29
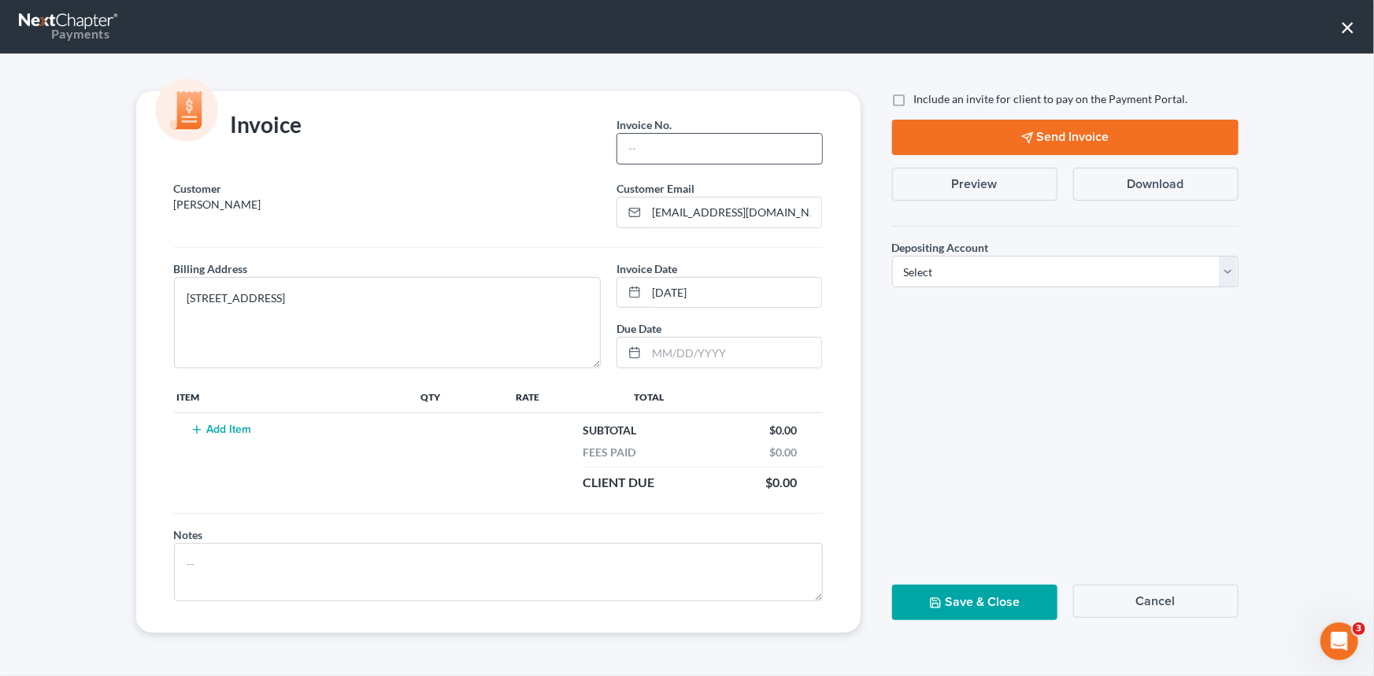
drag, startPoint x: 635, startPoint y: 147, endPoint x: 645, endPoint y: 142, distance: 11.6
click at [637, 146] on input "text" at bounding box center [719, 149] width 204 height 30
type input "00"
click at [236, 424] on button "Add Item" at bounding box center [221, 429] width 69 height 13
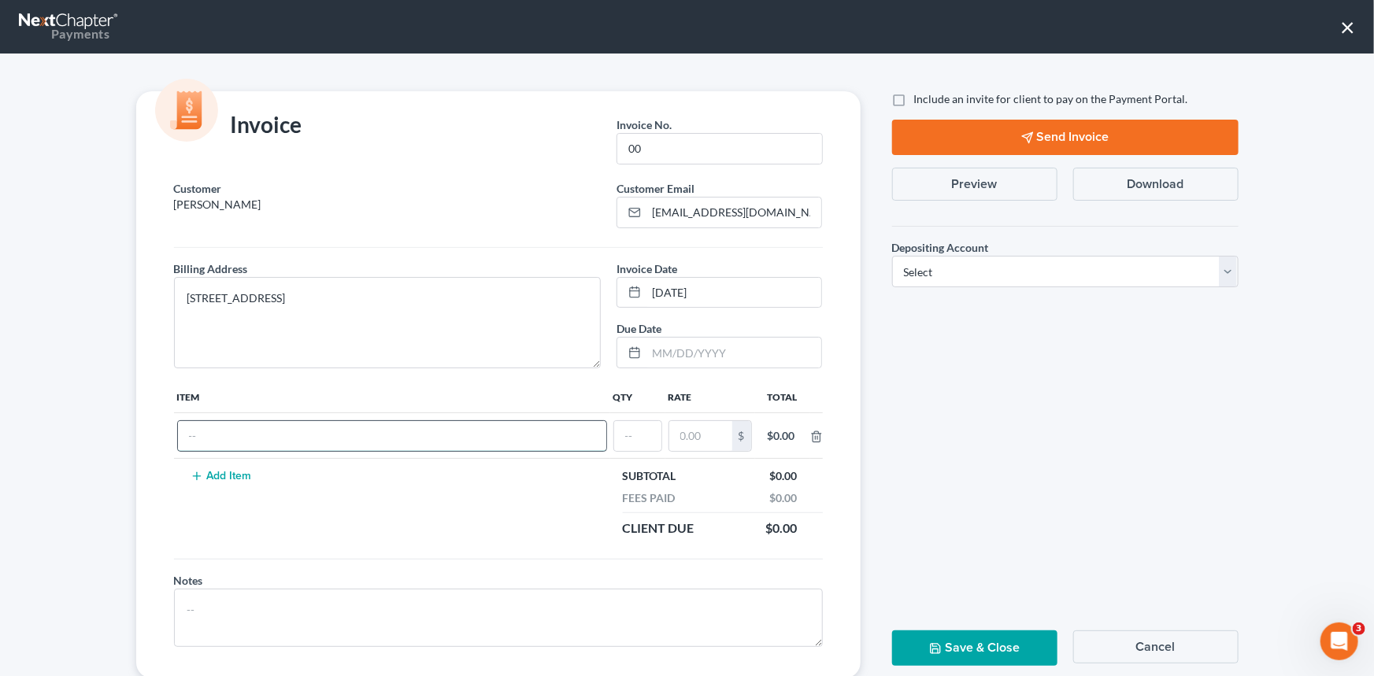
click at [229, 430] on input "text" at bounding box center [392, 436] width 428 height 30
type input "Chapter 13 Fees"
type input "1"
type input "1,500.00"
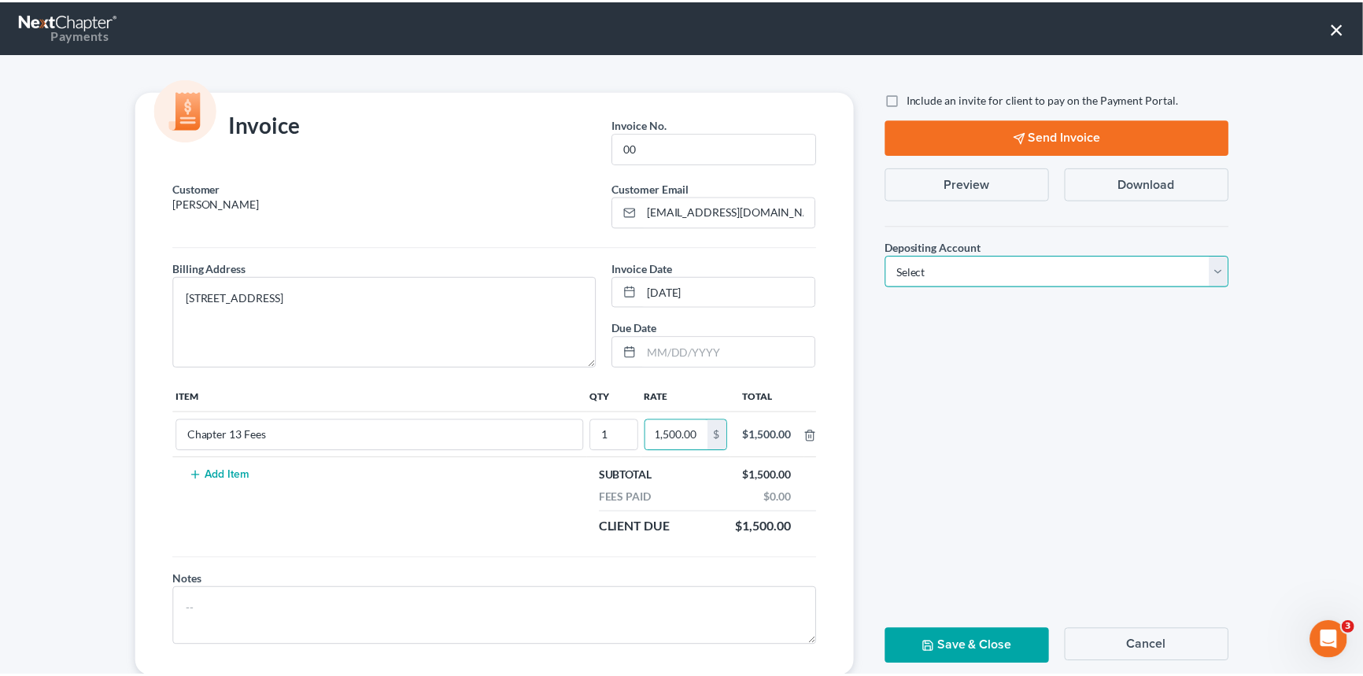
scroll to position [0, 0]
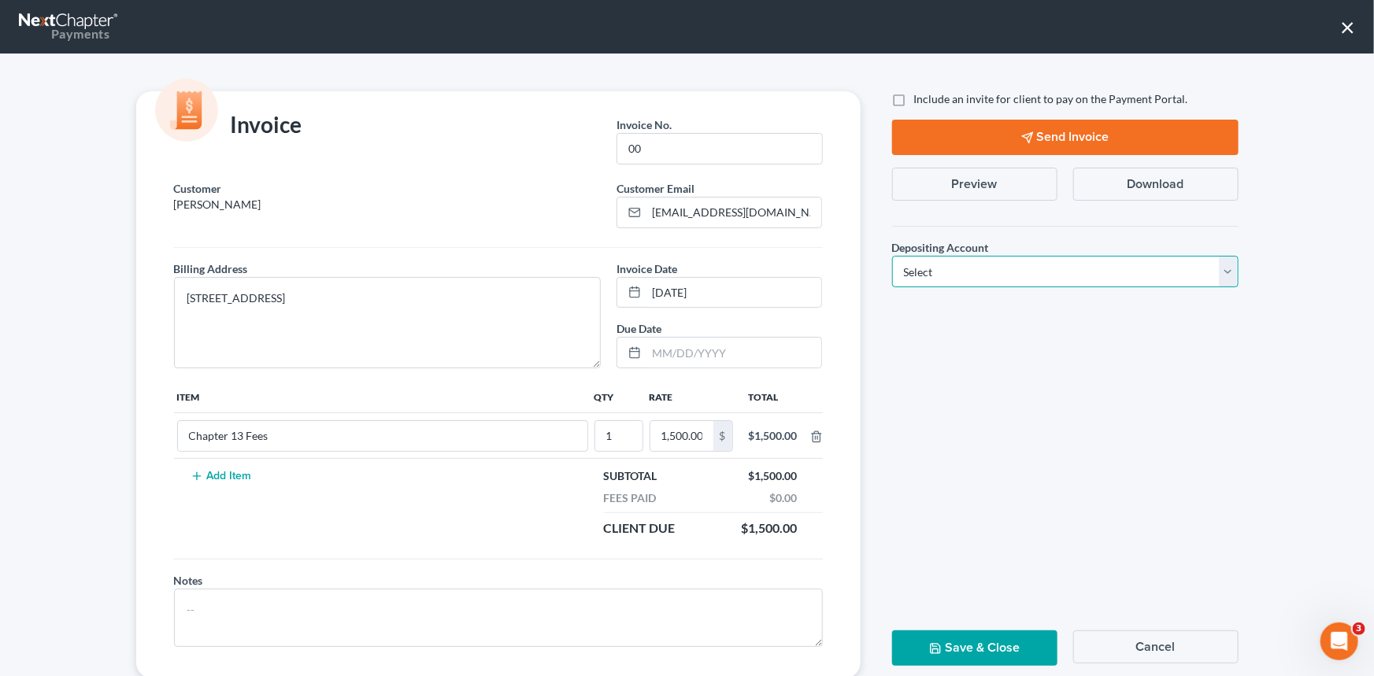
click at [1222, 268] on select "Select Operation Trust" at bounding box center [1065, 271] width 346 height 31
select select "1"
click at [892, 256] on select "Select Operation Trust" at bounding box center [1065, 271] width 346 height 31
click at [952, 643] on button "Save & Close" at bounding box center [974, 647] width 165 height 35
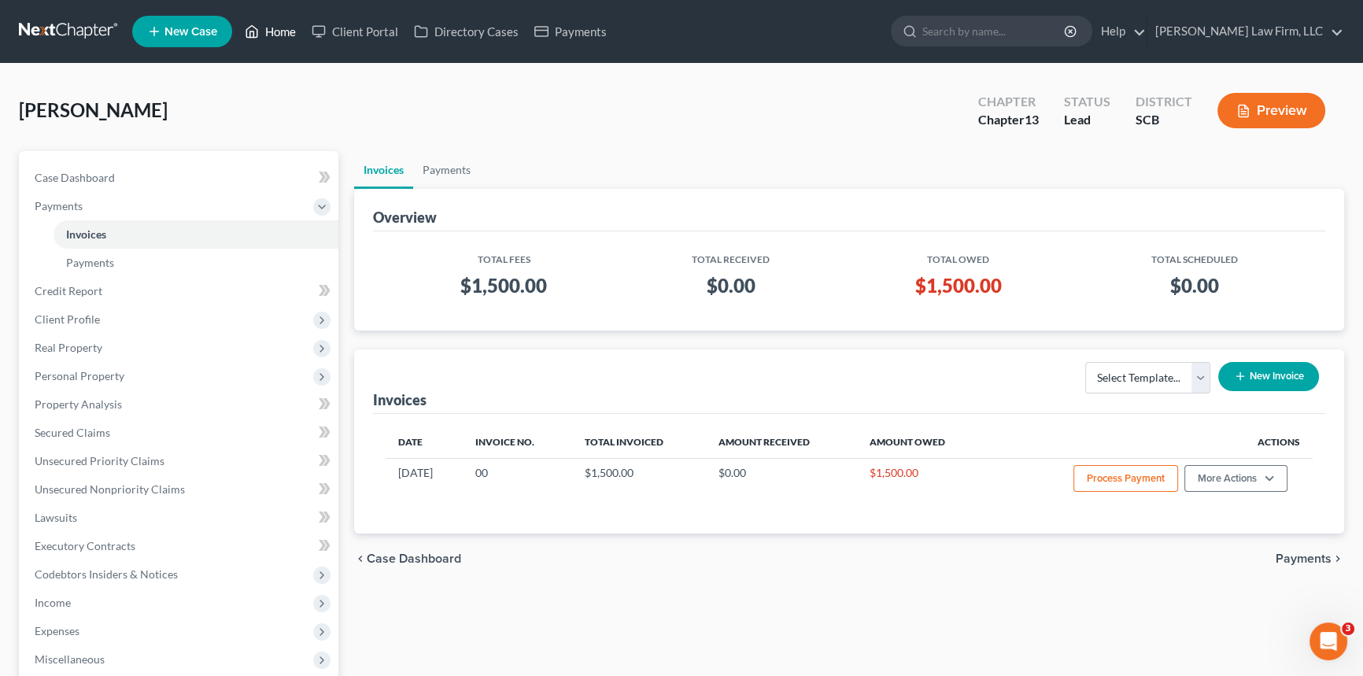
click at [277, 24] on link "Home" at bounding box center [270, 31] width 67 height 28
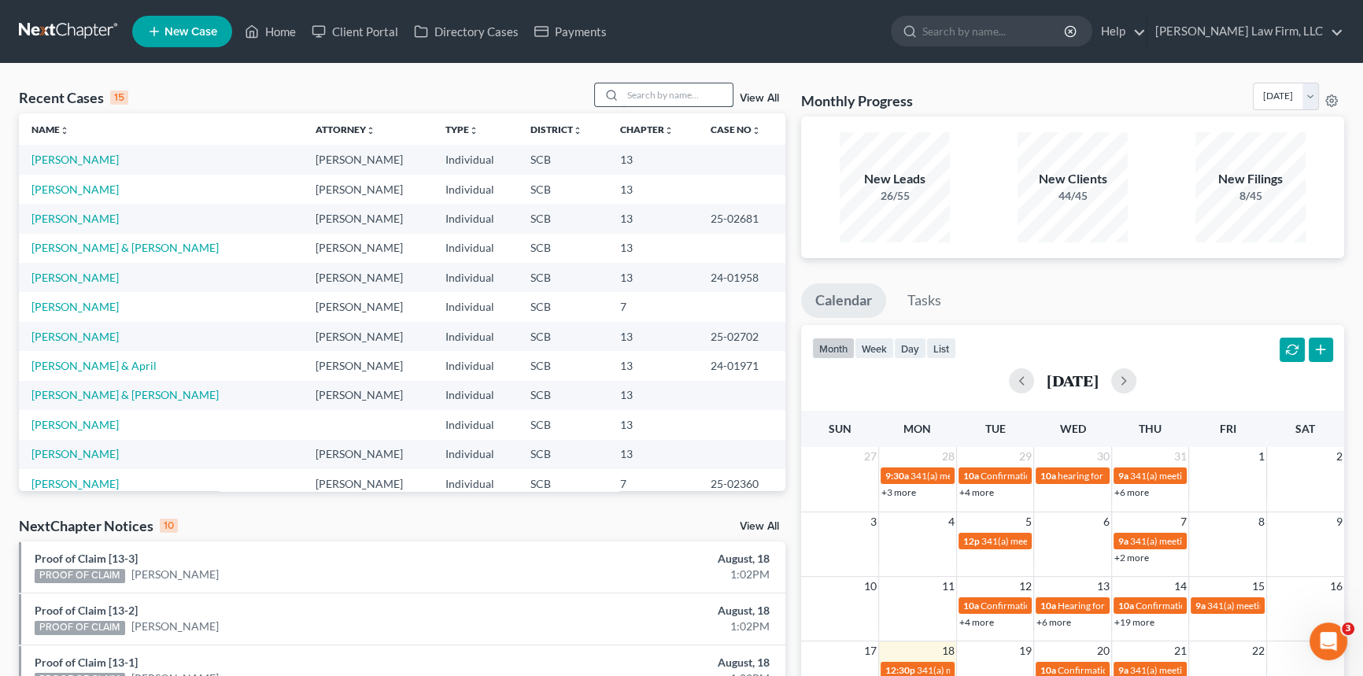
click at [642, 91] on input "search" at bounding box center [678, 94] width 110 height 23
type input "[PERSON_NAME]"
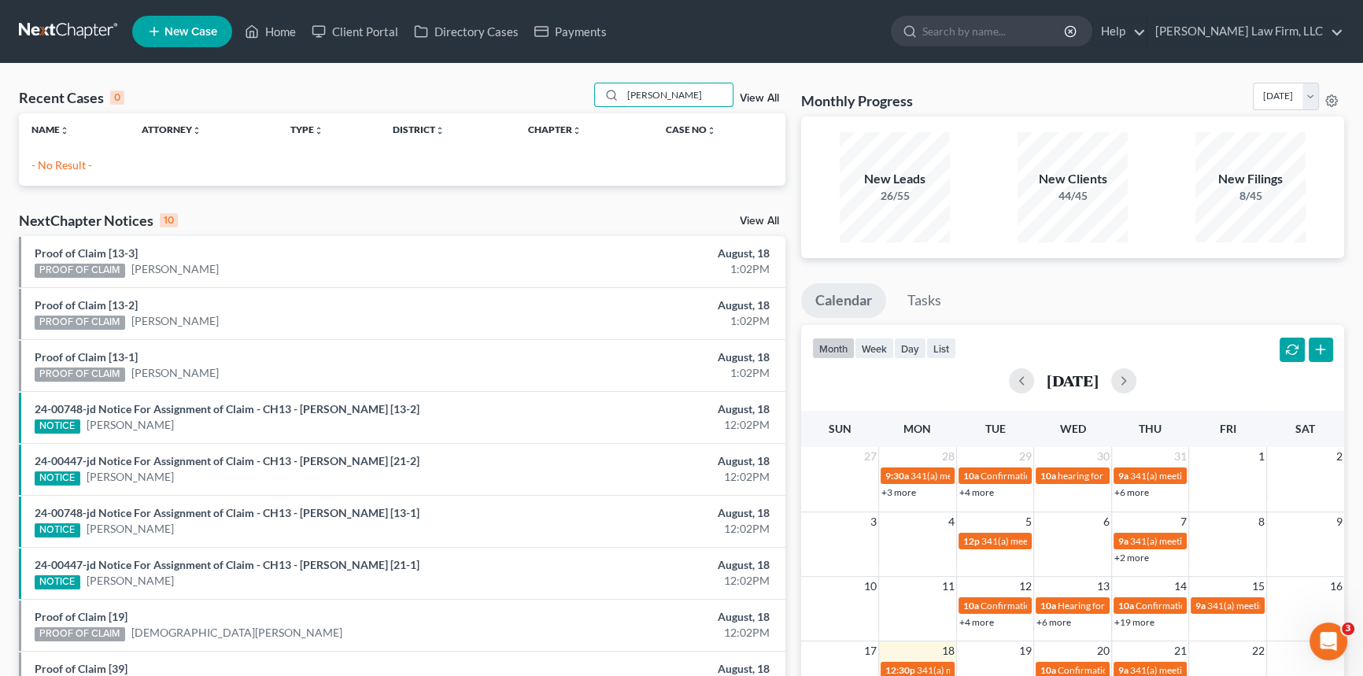
drag, startPoint x: 640, startPoint y: 95, endPoint x: 582, endPoint y: 107, distance: 58.7
click at [583, 107] on div "Recent Cases 0 [PERSON_NAME] View All" at bounding box center [402, 98] width 767 height 31
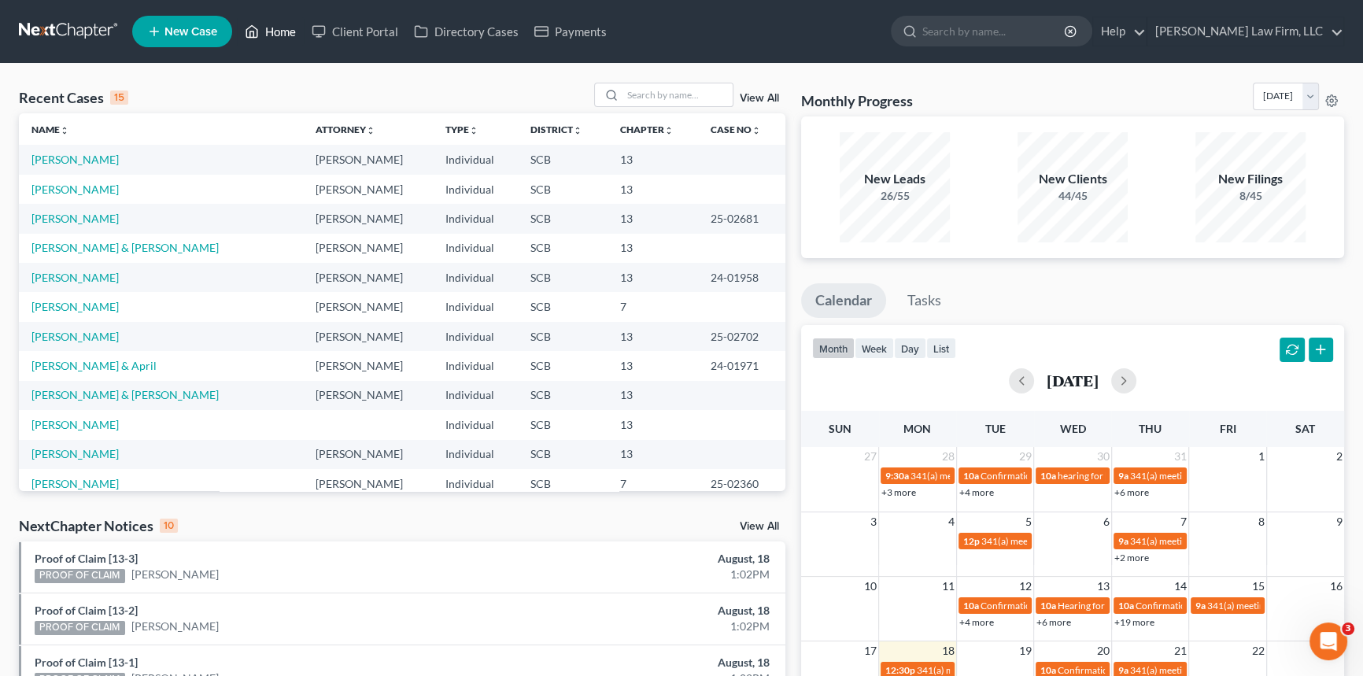
click at [272, 26] on link "Home" at bounding box center [270, 31] width 67 height 28
click at [628, 94] on input "search" at bounding box center [678, 94] width 110 height 23
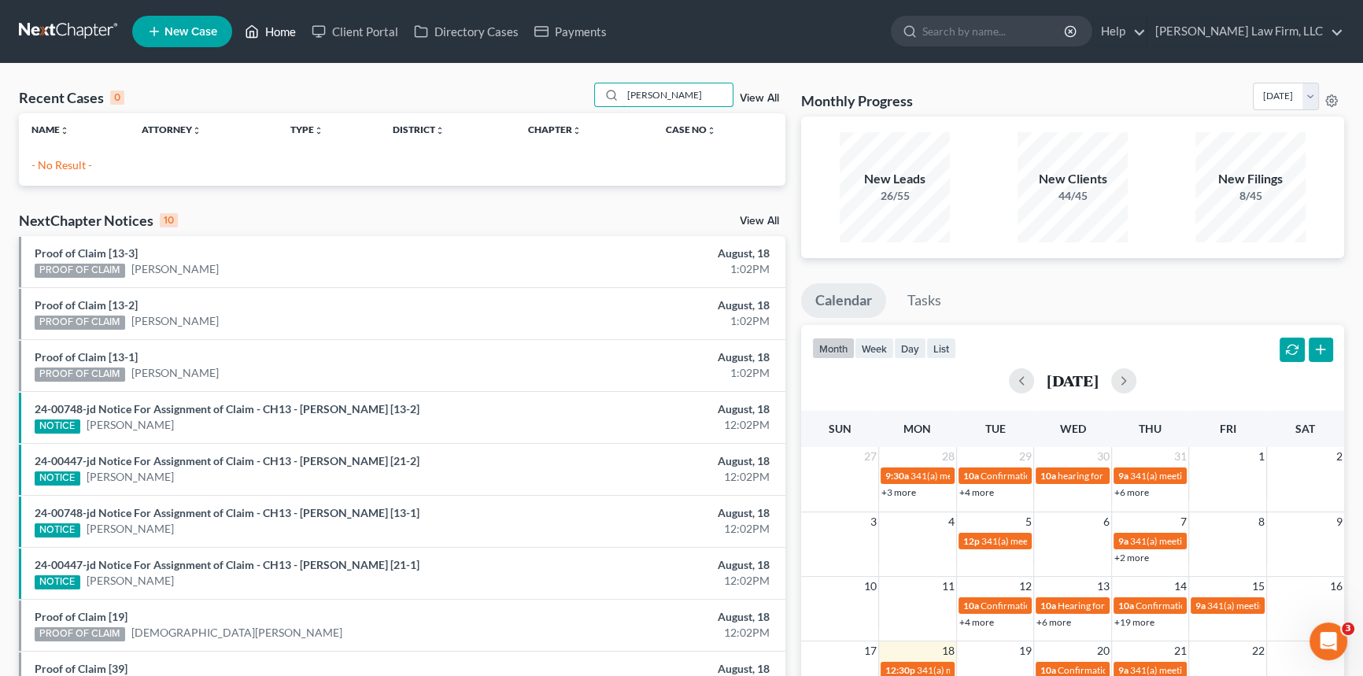
type input "[PERSON_NAME]"
click at [272, 24] on link "Home" at bounding box center [270, 31] width 67 height 28
drag, startPoint x: 616, startPoint y: 97, endPoint x: 717, endPoint y: 102, distance: 101.7
click at [715, 105] on div "[PERSON_NAME]" at bounding box center [664, 95] width 140 height 24
drag, startPoint x: 626, startPoint y: 89, endPoint x: 802, endPoint y: 95, distance: 176.4
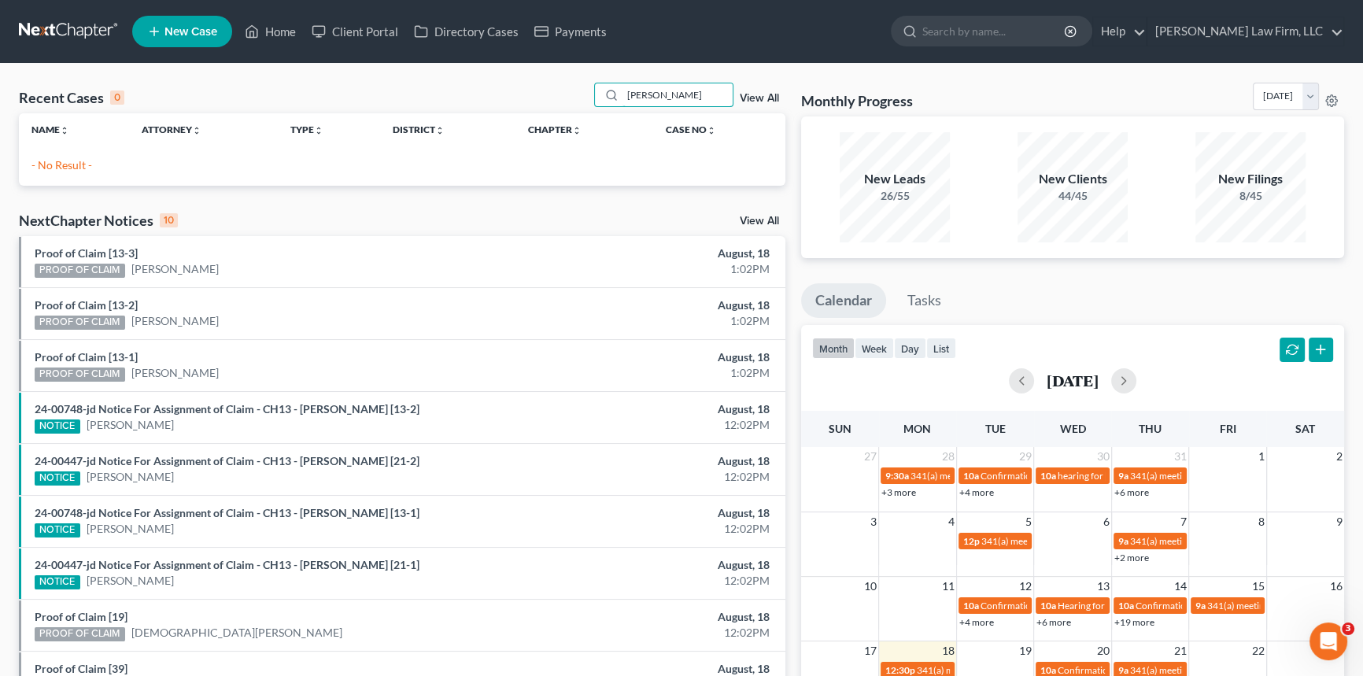
click at [799, 99] on div "Recent Cases 0 [PERSON_NAME] View All Name unfold_more expand_more expand_less …" at bounding box center [681, 472] width 1341 height 779
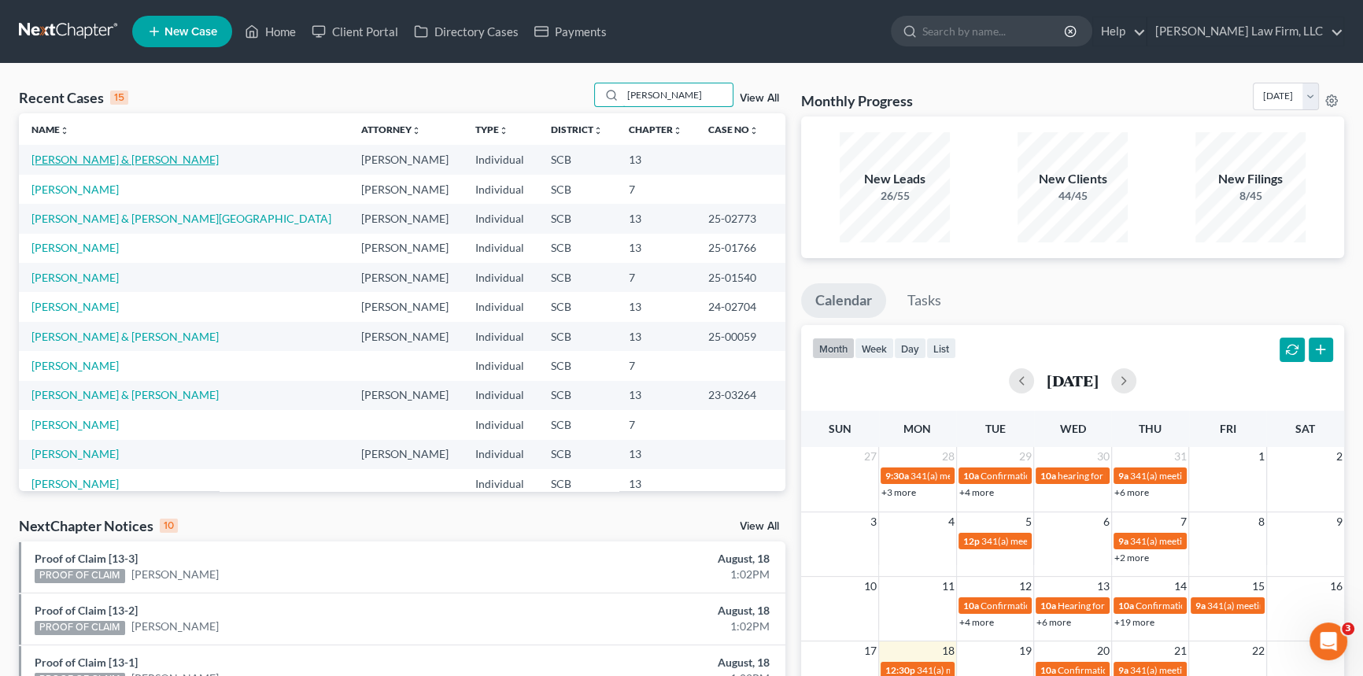
type input "[PERSON_NAME]"
click at [116, 157] on link "[PERSON_NAME] & [PERSON_NAME]" at bounding box center [124, 159] width 187 height 13
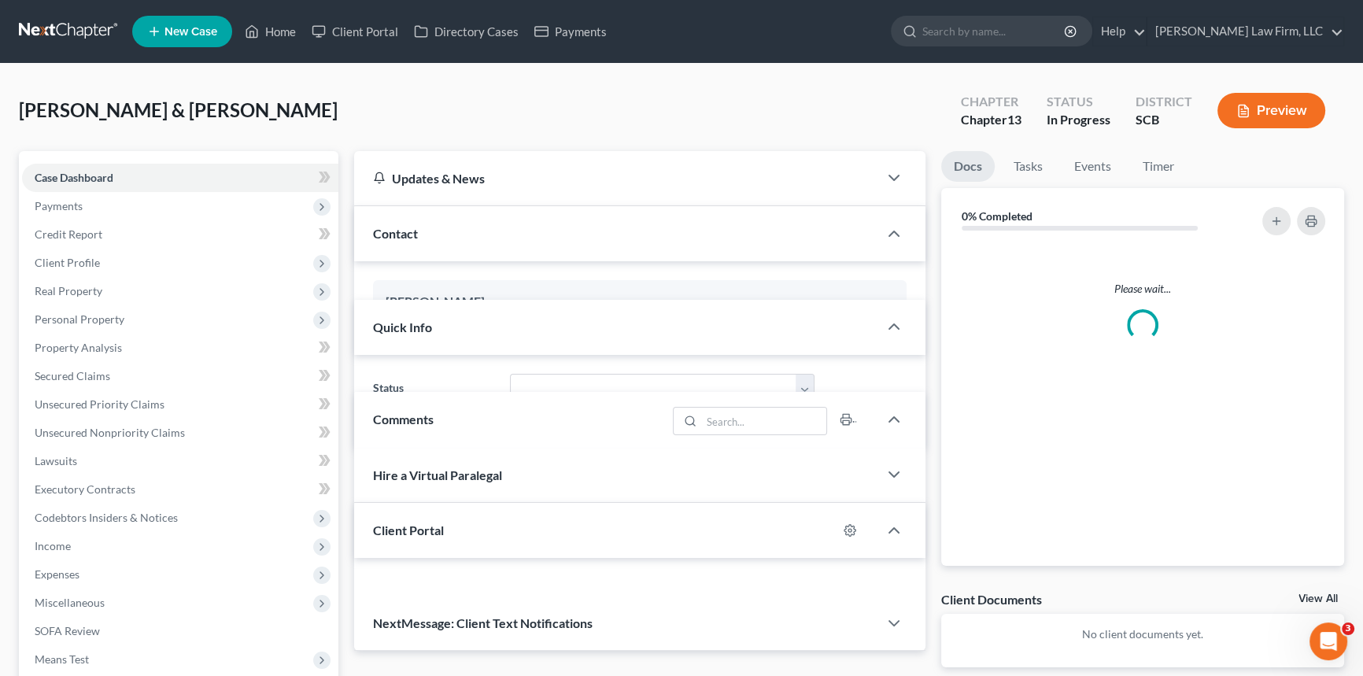
select select "0"
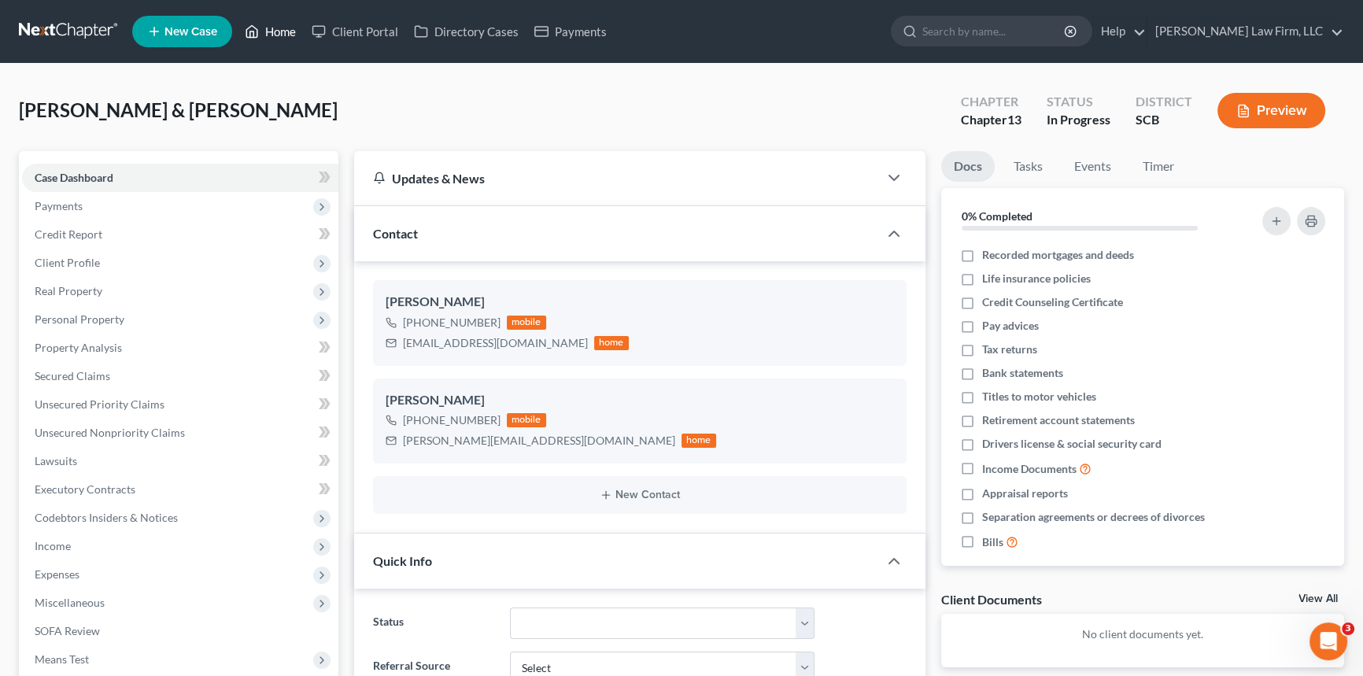
click at [290, 25] on link "Home" at bounding box center [270, 31] width 67 height 28
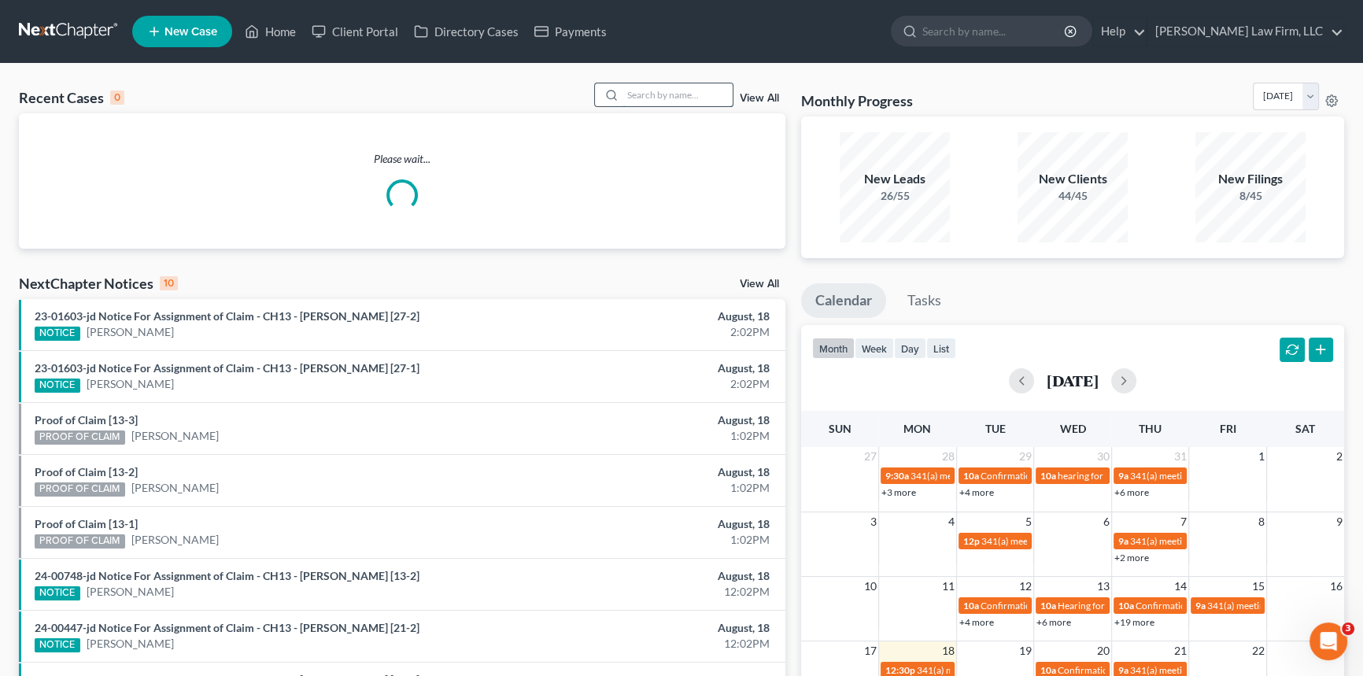
click at [648, 86] on input "search" at bounding box center [678, 94] width 110 height 23
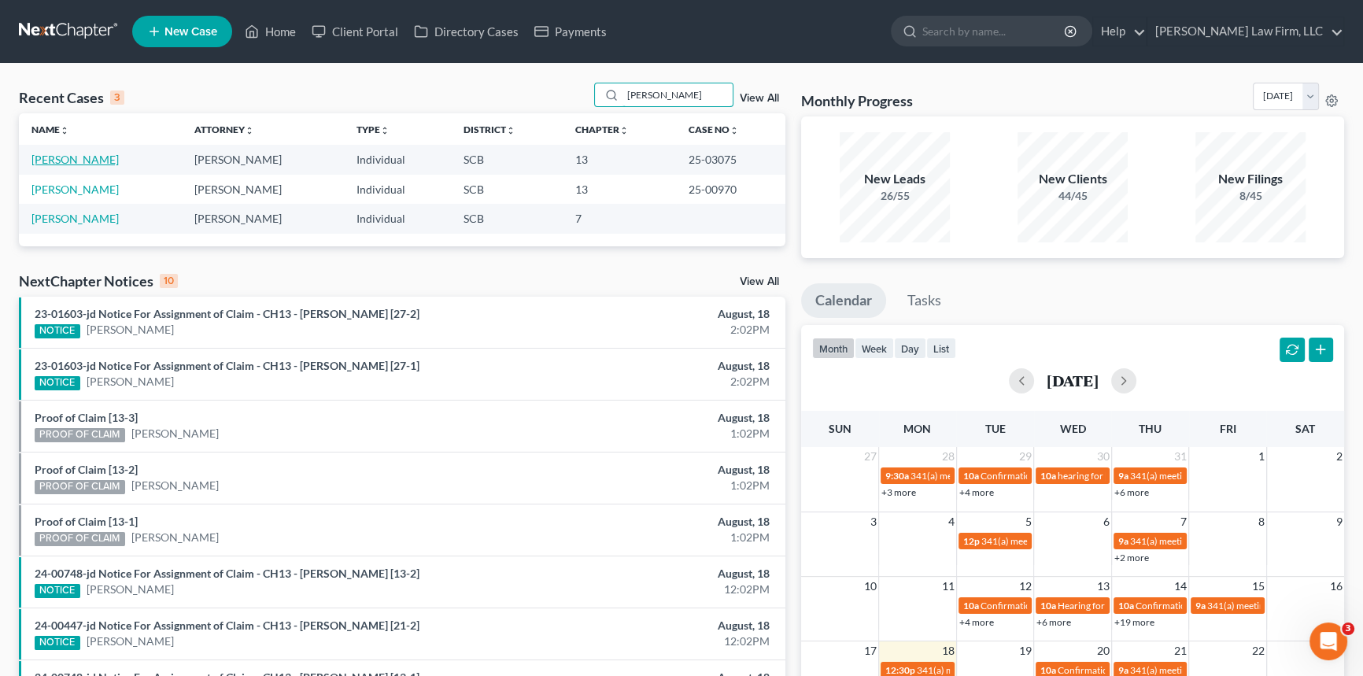
type input "[PERSON_NAME]"
click at [89, 157] on link "[PERSON_NAME]" at bounding box center [74, 159] width 87 height 13
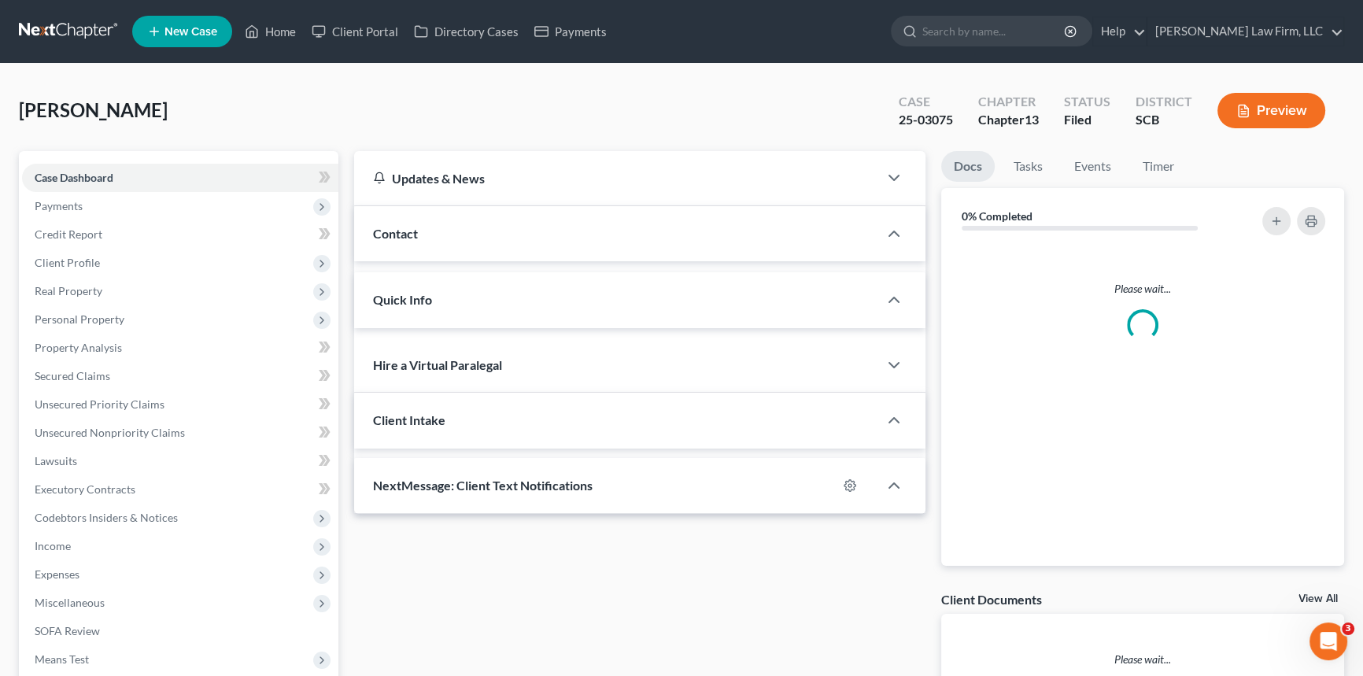
select select "0"
